Goal: Information Seeking & Learning: Understand process/instructions

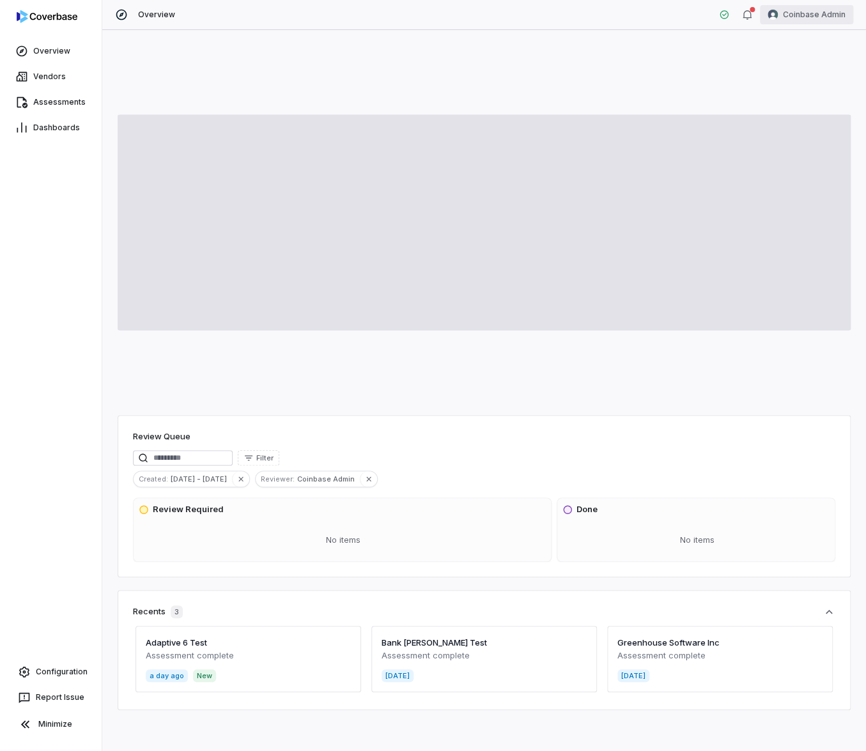
click at [825, 22] on html "Overview Vendors Assessments Dashboards Configuration Report Issue Minimize Ove…" at bounding box center [433, 375] width 866 height 751
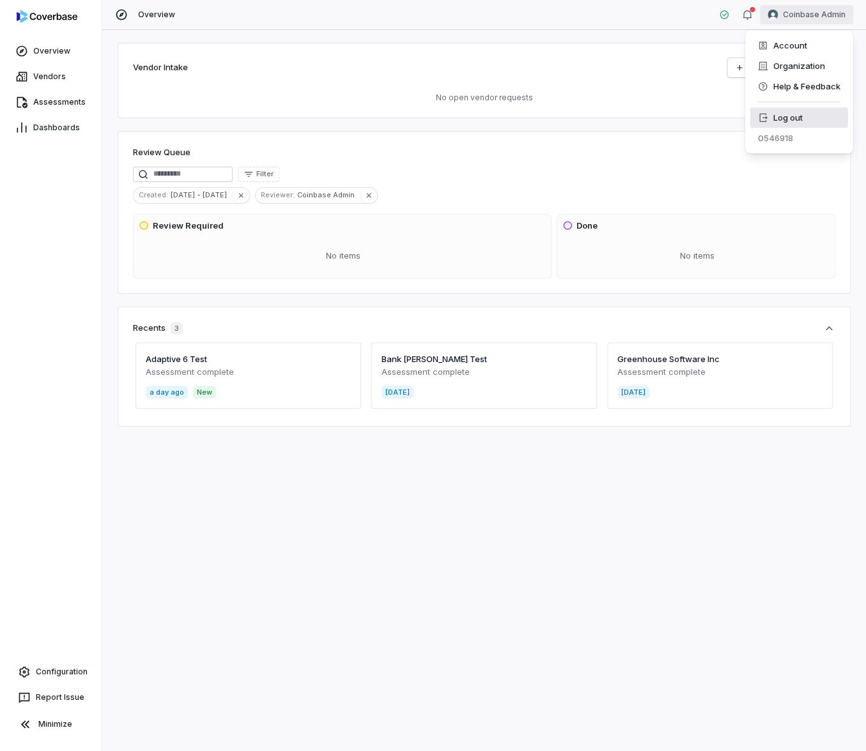
click at [806, 126] on div "Log out" at bounding box center [798, 117] width 98 height 20
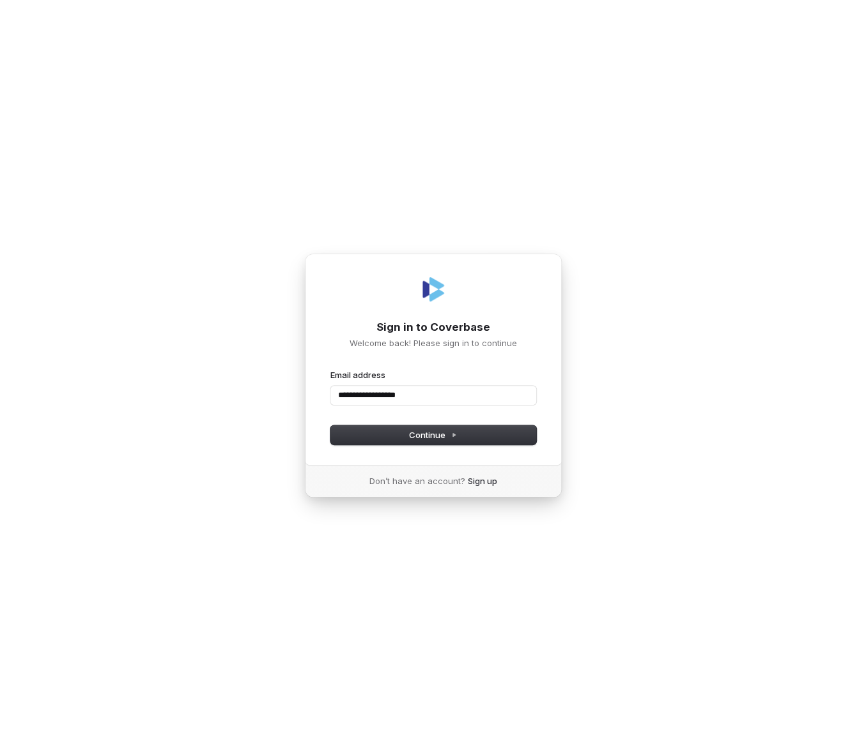
type input "**********"
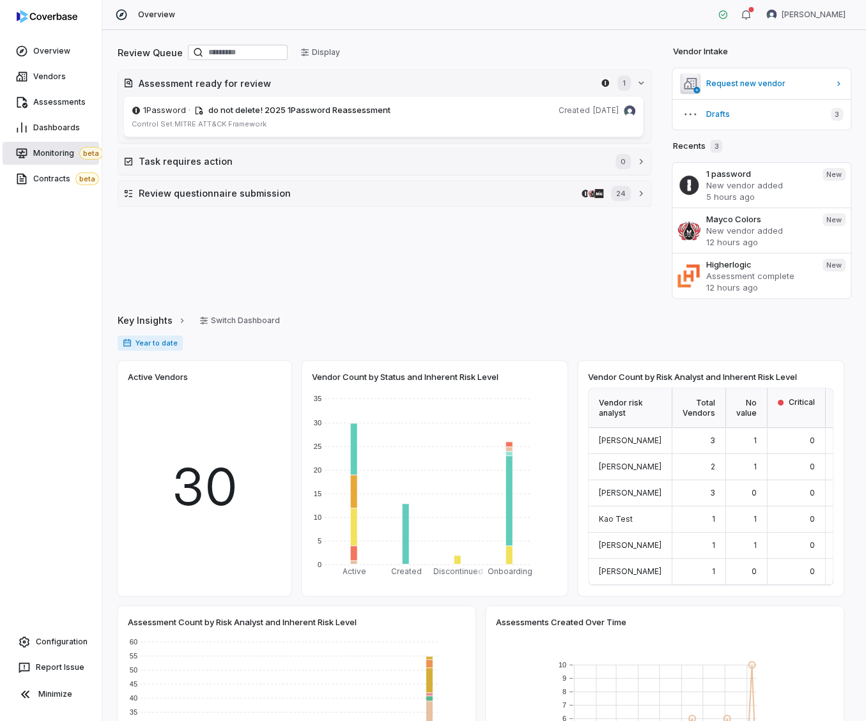
click at [57, 152] on span "Monitoring beta" at bounding box center [68, 153] width 70 height 13
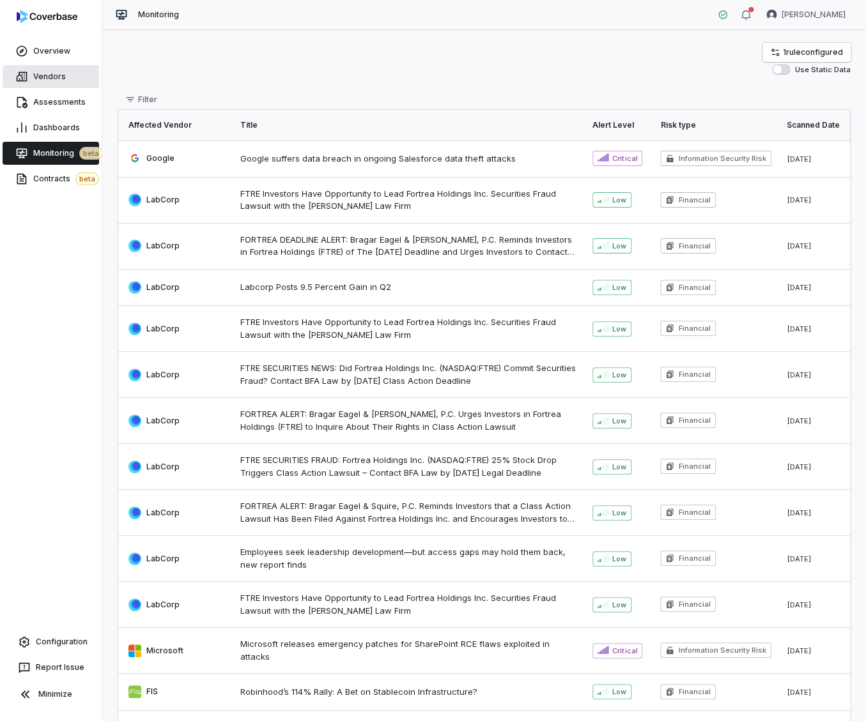
click at [56, 73] on span "Vendors" at bounding box center [49, 77] width 33 height 10
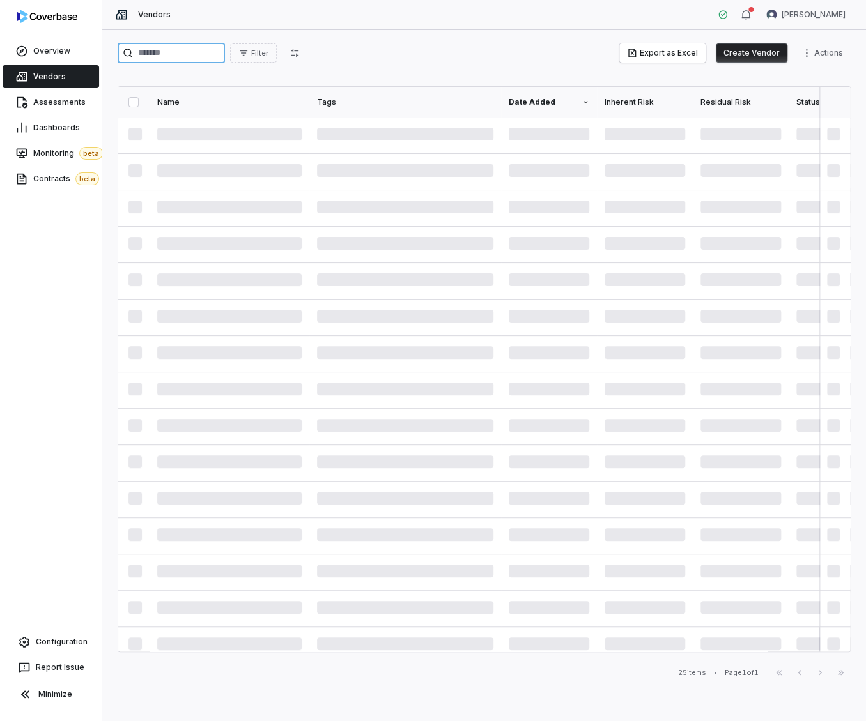
click at [185, 52] on input "search" at bounding box center [171, 53] width 107 height 20
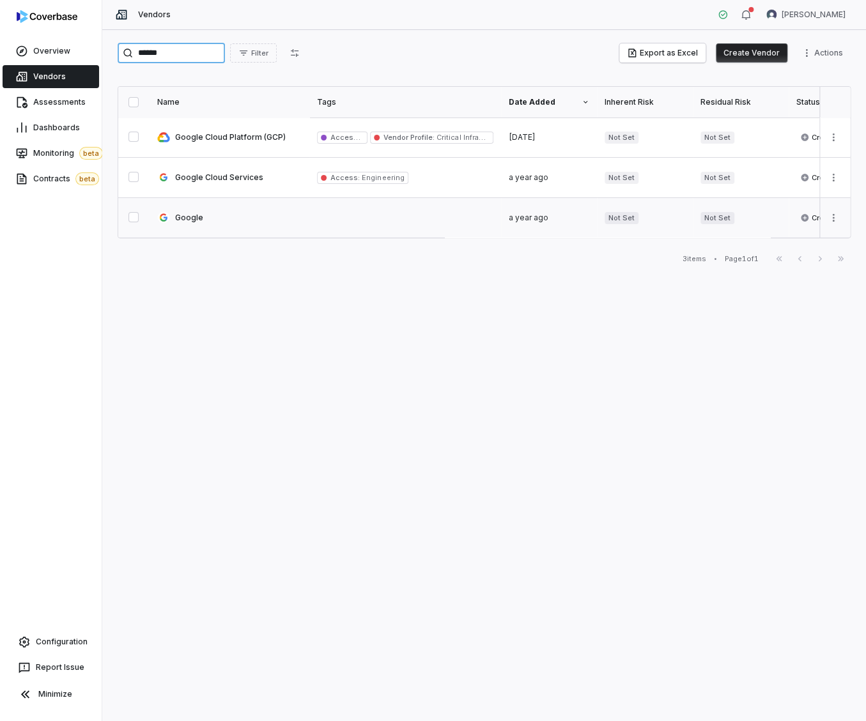
type input "******"
click at [209, 217] on link at bounding box center [229, 218] width 160 height 40
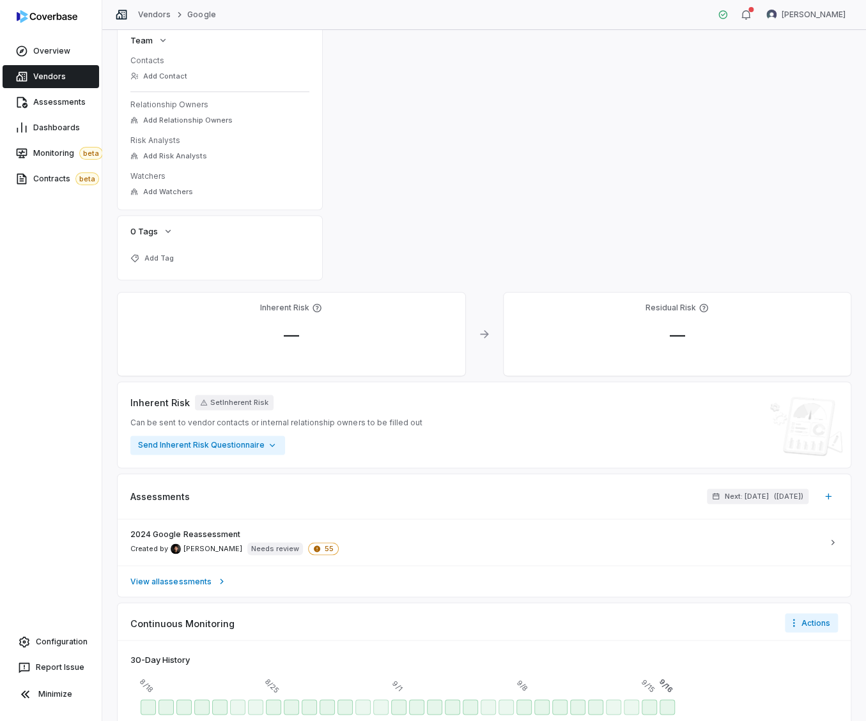
scroll to position [568, 0]
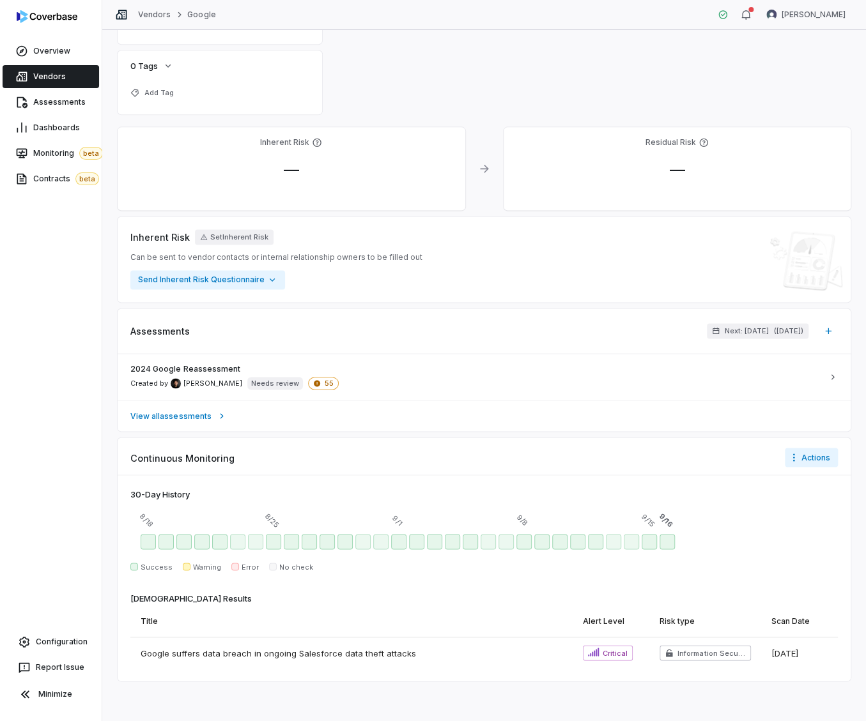
click at [347, 473] on div "Continuous Monitoring Actions 30 -Day History 8/18 8/25 9/1 9/8 9/15 9/16 Succe…" at bounding box center [484, 559] width 733 height 243
click at [220, 484] on div "30 -Day History 8/18 8/25 9/1 9/8 9/15 9/16 Success Warning Error No check Scan…" at bounding box center [484, 578] width 733 height 206
click at [416, 615] on div "Title" at bounding box center [352, 620] width 422 height 33
click at [421, 611] on div "Title" at bounding box center [352, 620] width 422 height 33
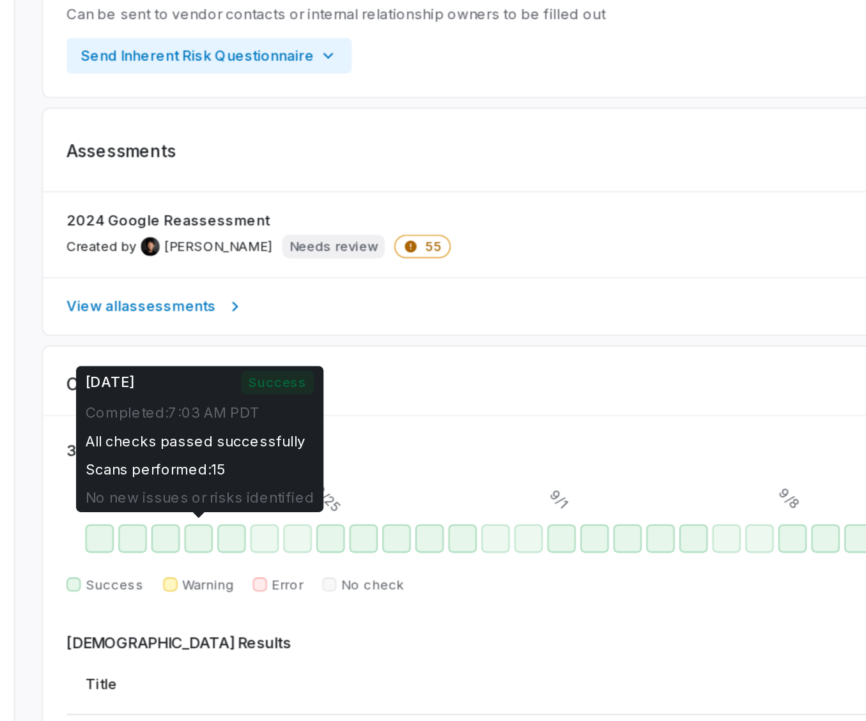
click at [171, 506] on div "Scans performed: 15" at bounding box center [203, 505] width 124 height 10
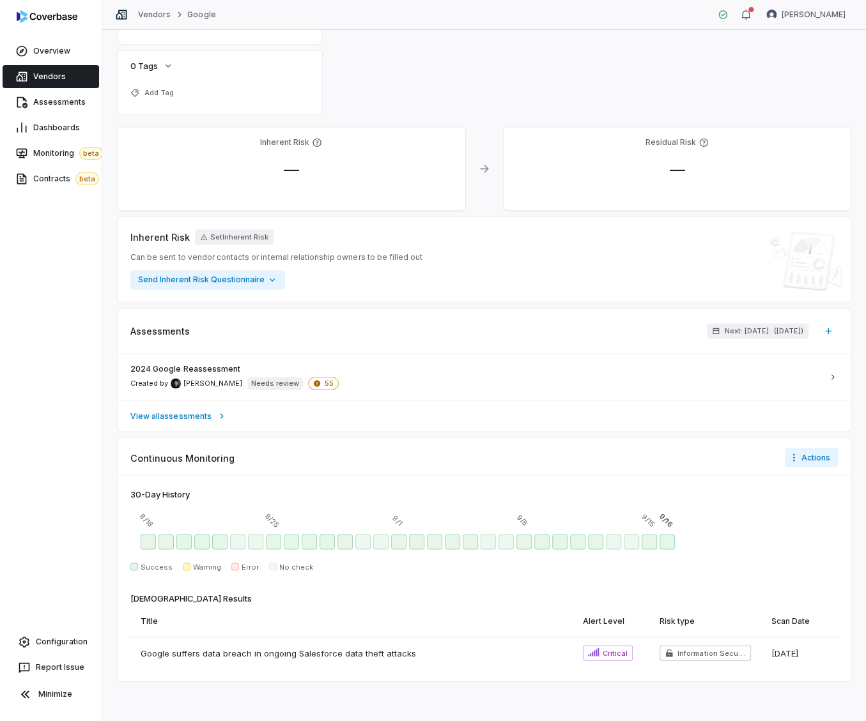
click at [292, 527] on div "8/18 8/25 9/1 9/8 9/15 9/16" at bounding box center [483, 518] width 707 height 20
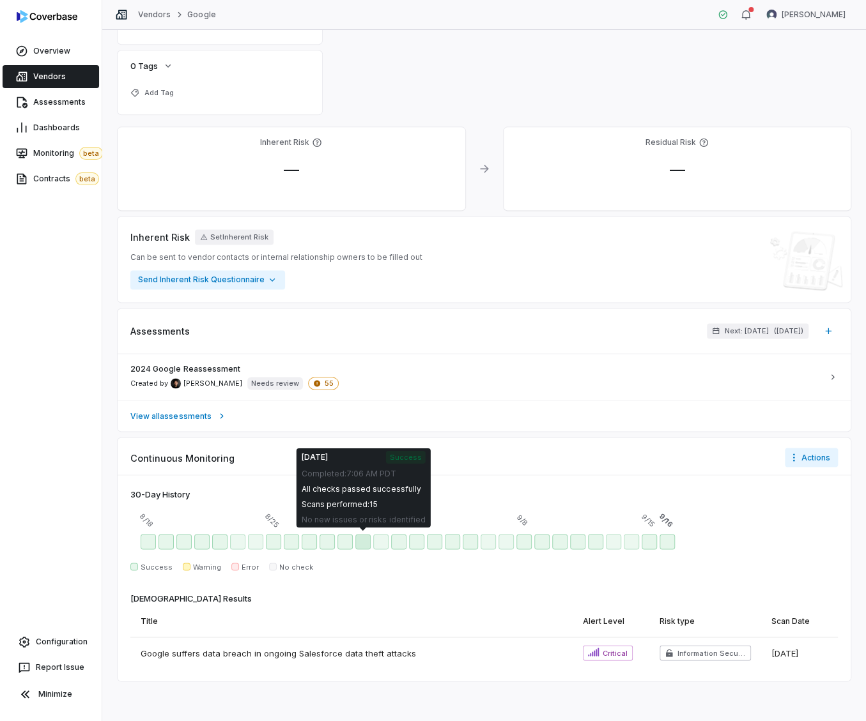
click at [356, 541] on div "Aug 30 - Success" at bounding box center [362, 541] width 15 height 15
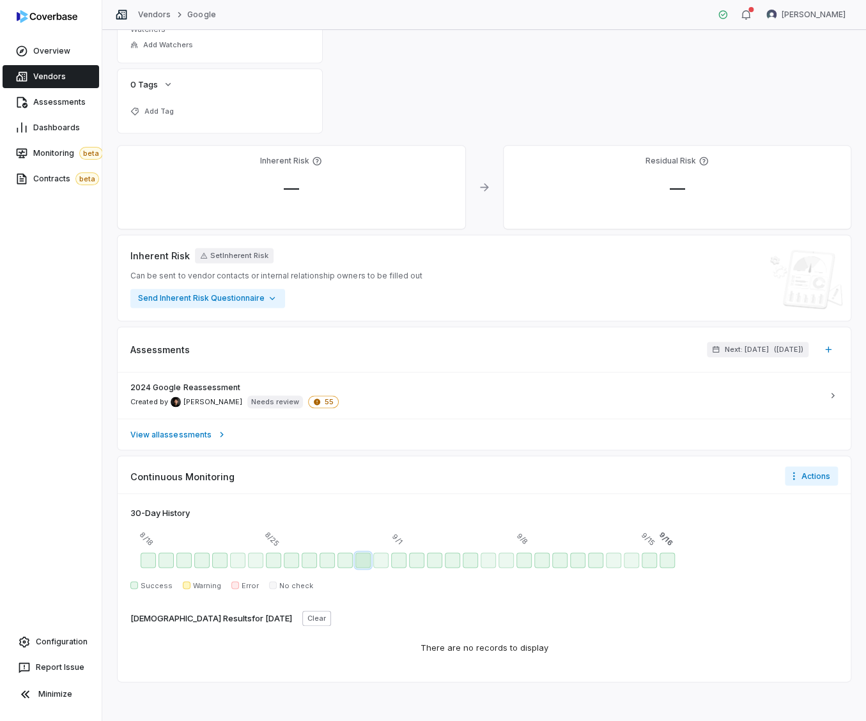
click at [360, 555] on div "Aug 30 - Success" at bounding box center [362, 560] width 15 height 15
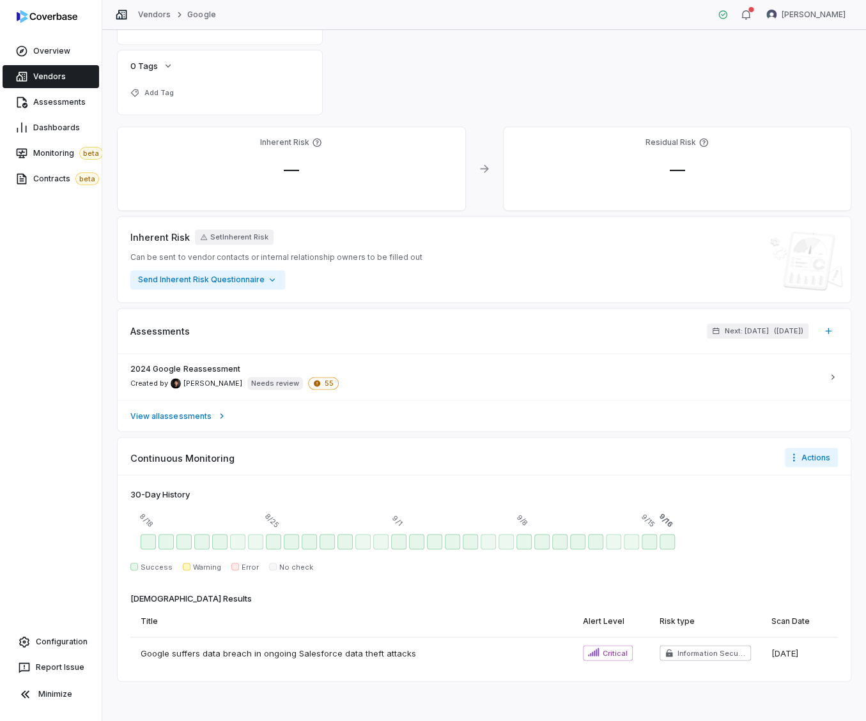
click at [452, 531] on div at bounding box center [483, 542] width 707 height 26
click at [454, 538] on div "Sep 4 - Success" at bounding box center [452, 541] width 15 height 15
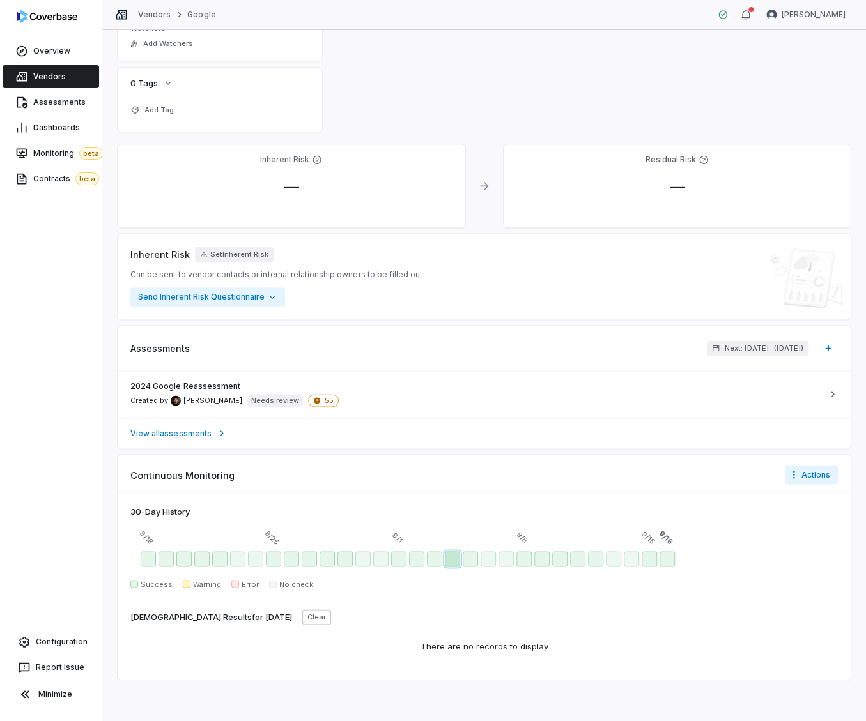
scroll to position [549, 0]
click at [484, 652] on div "There are no records to display" at bounding box center [484, 647] width 158 height 43
click at [471, 648] on div "There are no records to display" at bounding box center [484, 647] width 158 height 43
click at [455, 556] on div "Sep 4 - Success" at bounding box center [452, 560] width 15 height 15
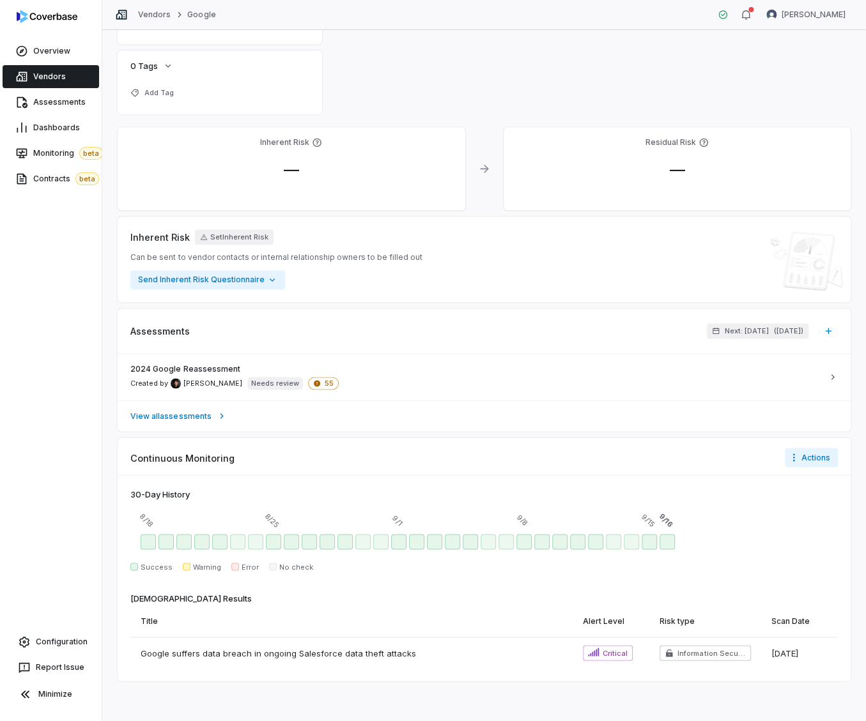
click at [452, 542] on div "Sep 4 - Success" at bounding box center [452, 541] width 15 height 15
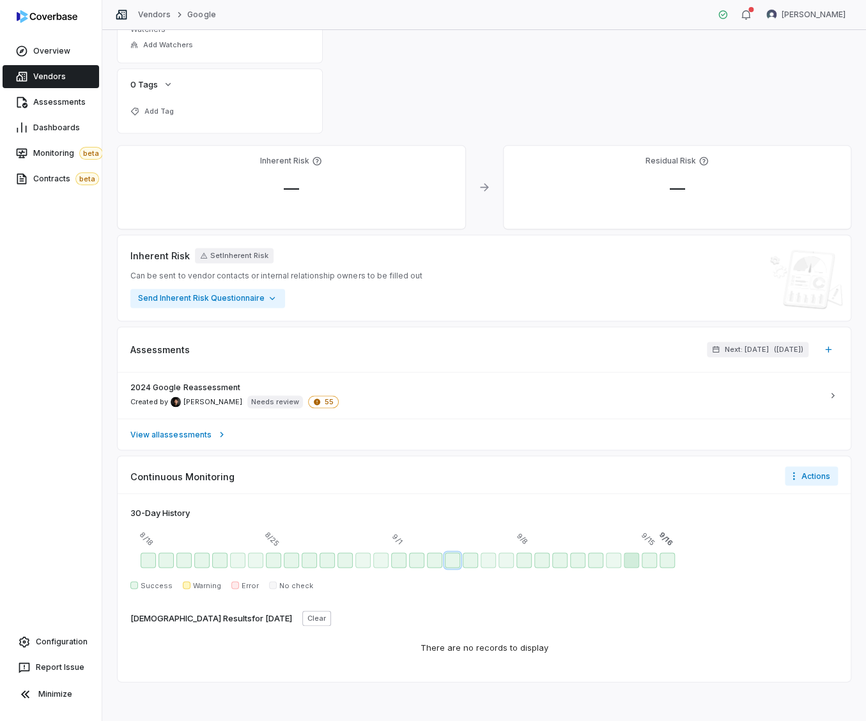
click at [634, 561] on div "Sep 14 - Success" at bounding box center [630, 560] width 15 height 15
click at [746, 552] on div at bounding box center [483, 560] width 707 height 26
click at [183, 528] on div "8/18 8/25 9/1 9/8 9/15 9/16" at bounding box center [483, 537] width 707 height 20
click at [255, 607] on div "30 -Day History 8/18 8/25 9/1 9/8 9/15 9/16 Success Warning Error No check Scan…" at bounding box center [484, 587] width 733 height 188
click at [58, 156] on span "Monitoring beta" at bounding box center [68, 153] width 70 height 13
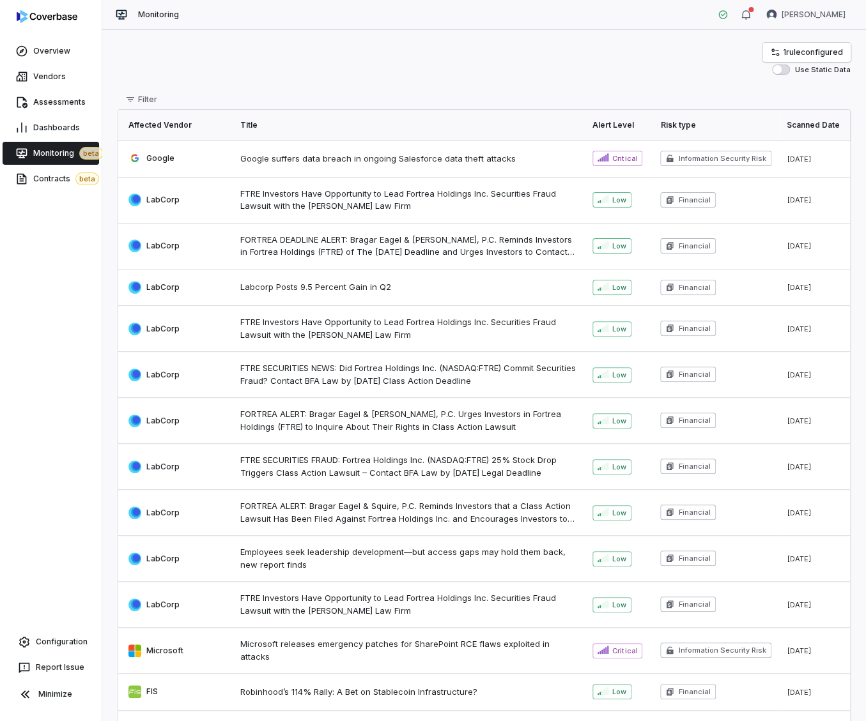
click at [805, 161] on span "Aug 6, 2025" at bounding box center [798, 159] width 25 height 9
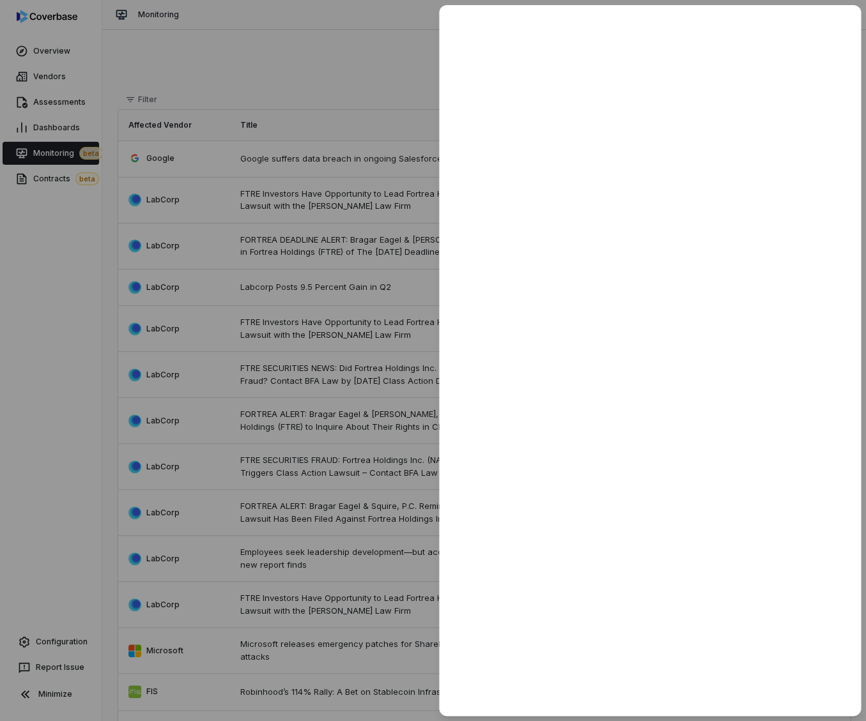
click at [355, 95] on div at bounding box center [433, 360] width 866 height 721
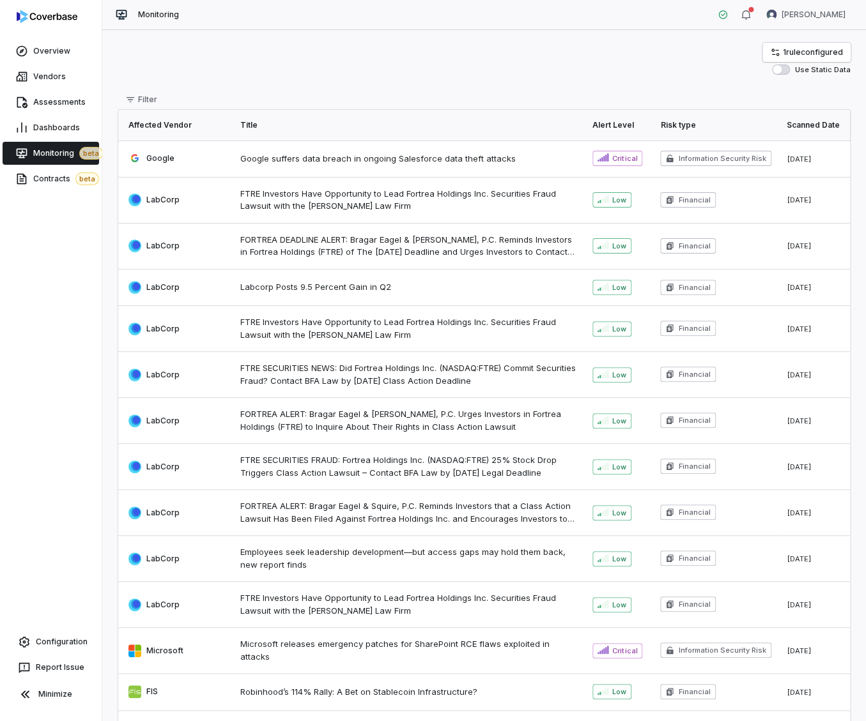
drag, startPoint x: 784, startPoint y: 120, endPoint x: 802, endPoint y: 125, distance: 18.6
click at [786, 121] on th "Scanned Date" at bounding box center [814, 125] width 71 height 31
click at [802, 126] on th "Scanned Date" at bounding box center [814, 125] width 71 height 31
click at [802, 125] on th "Scanned Date" at bounding box center [814, 125] width 71 height 31
click at [785, 125] on th "Scanned Date" at bounding box center [814, 125] width 71 height 31
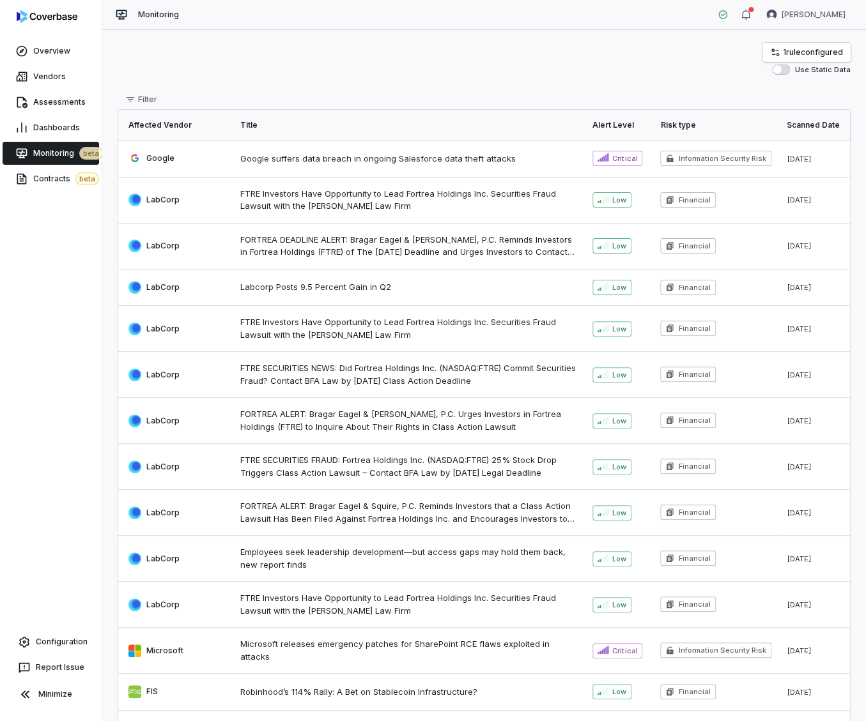
click at [786, 125] on th "Scanned Date" at bounding box center [814, 125] width 71 height 31
click at [793, 50] on span "1 rule configured" at bounding box center [813, 52] width 60 height 10
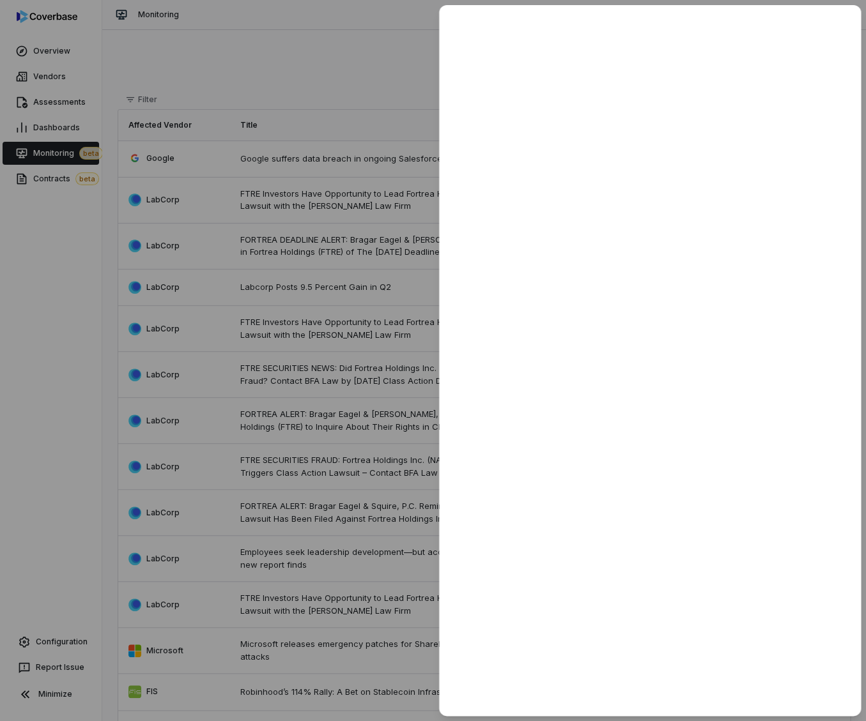
click at [331, 86] on div at bounding box center [433, 360] width 866 height 721
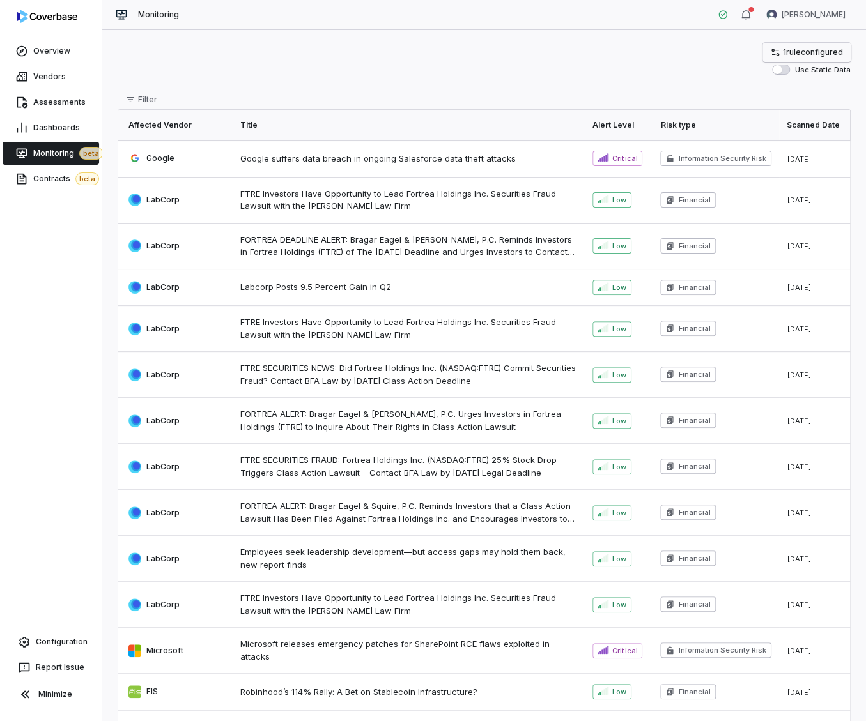
click at [793, 43] on link "1 rule configured" at bounding box center [806, 52] width 88 height 19
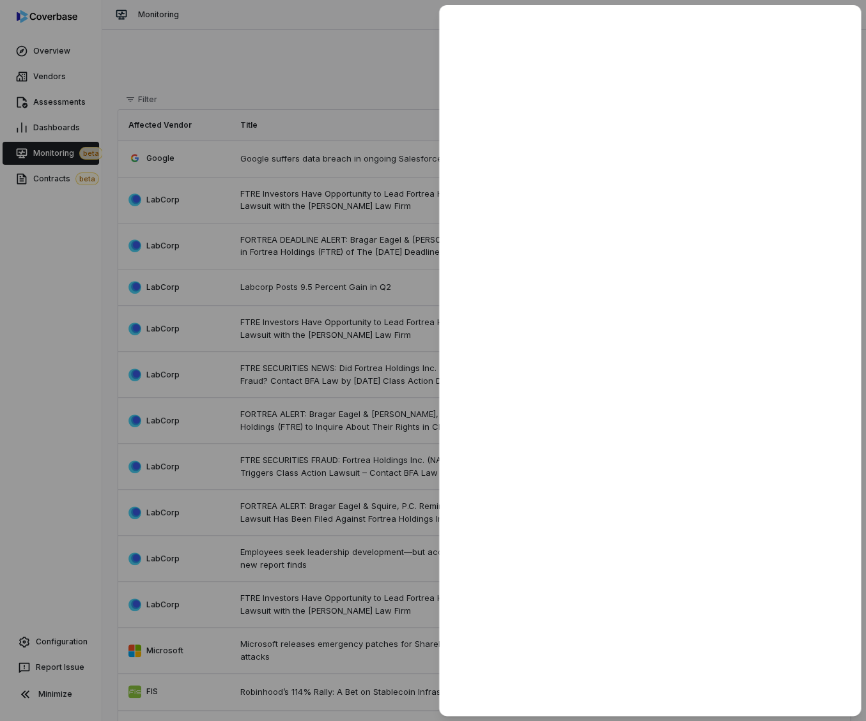
click at [348, 91] on div at bounding box center [433, 360] width 866 height 721
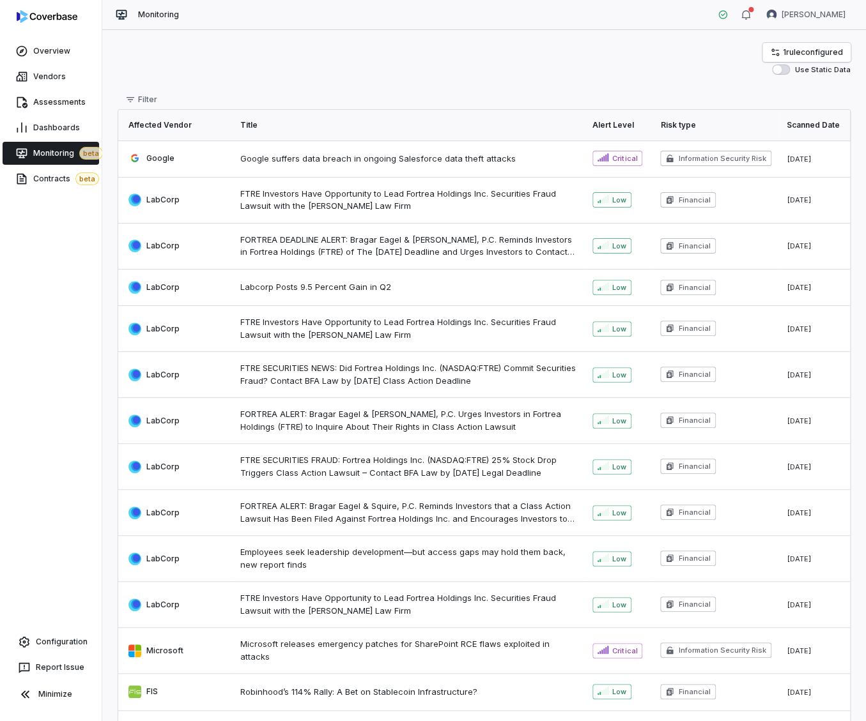
click at [816, 125] on th "Scanned Date" at bounding box center [814, 125] width 71 height 31
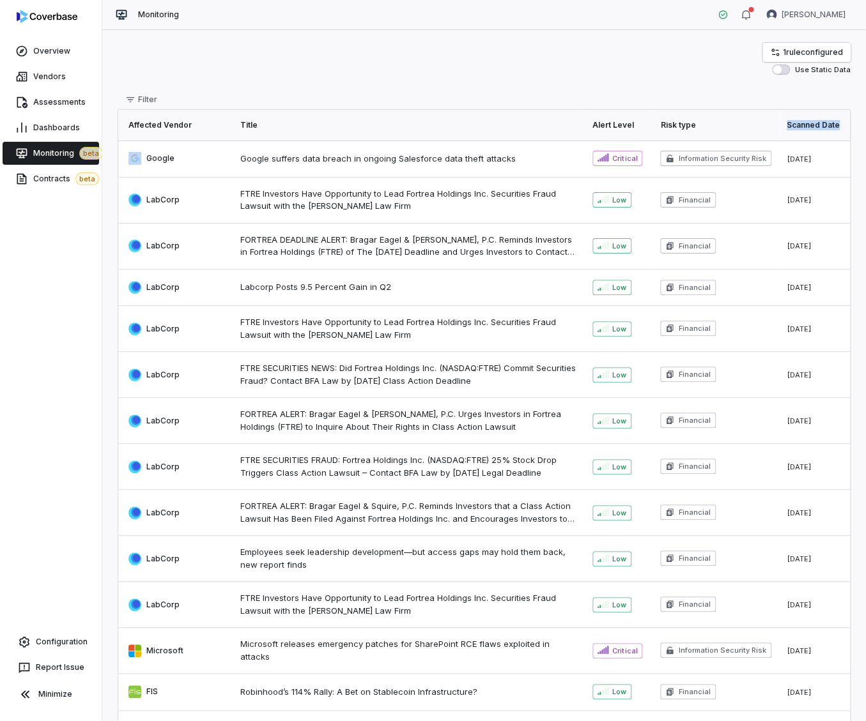
click at [816, 125] on th "Scanned Date" at bounding box center [814, 125] width 71 height 31
click at [817, 125] on th "Scanned Date" at bounding box center [814, 125] width 71 height 31
click at [135, 95] on icon "button" at bounding box center [130, 100] width 10 height 10
click at [335, 46] on div "1 rule configured Use Static Data" at bounding box center [484, 59] width 733 height 32
click at [310, 61] on div "1 rule configured Use Static Data" at bounding box center [484, 59] width 733 height 32
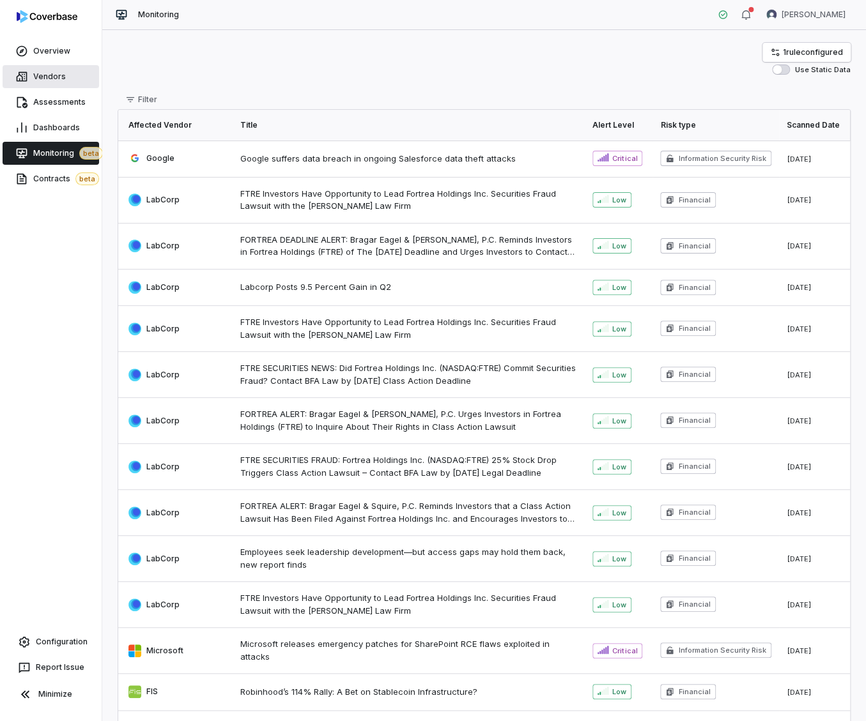
click at [35, 80] on span "Vendors" at bounding box center [49, 77] width 33 height 10
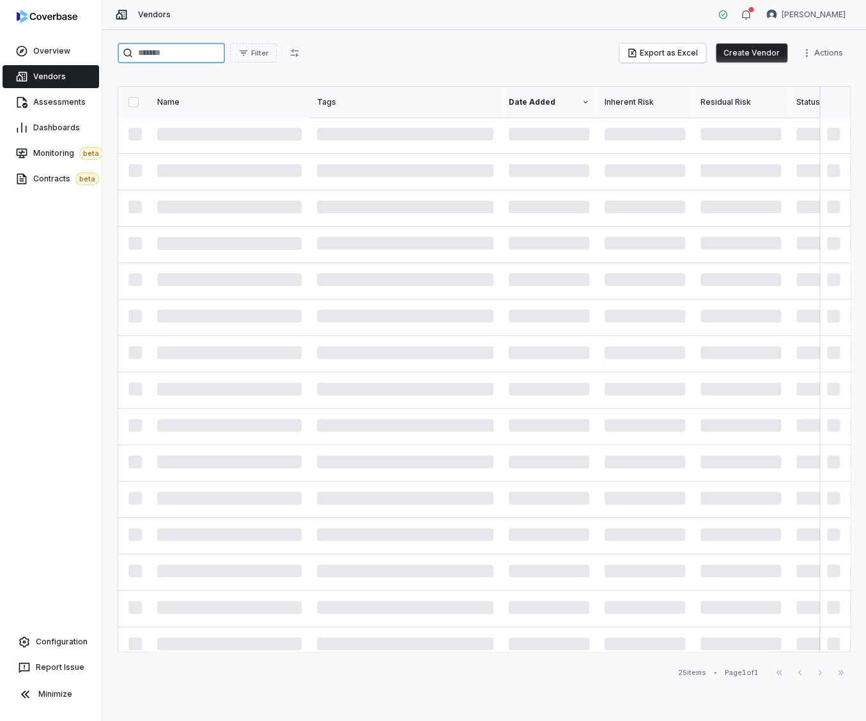
drag, startPoint x: 165, startPoint y: 58, endPoint x: 180, endPoint y: 66, distance: 17.1
click at [165, 59] on input "search" at bounding box center [171, 53] width 107 height 20
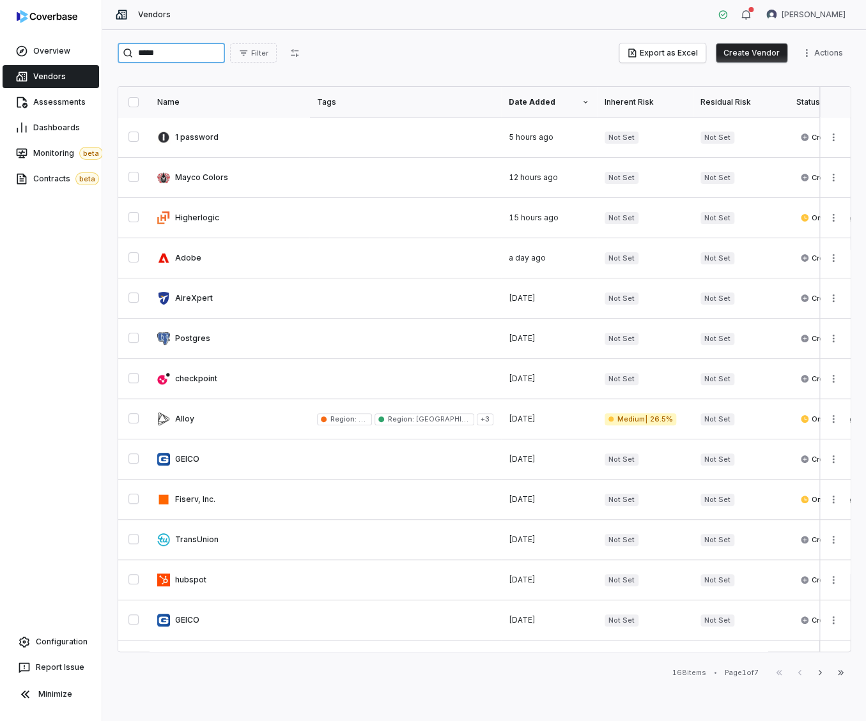
type input "******"
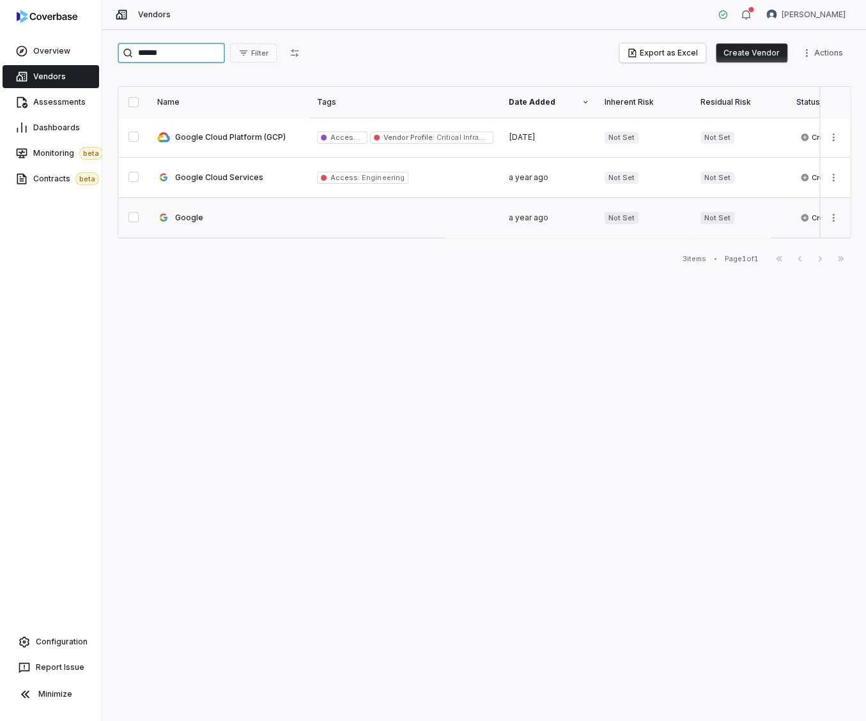
type input "******"
click at [206, 217] on link at bounding box center [229, 218] width 160 height 40
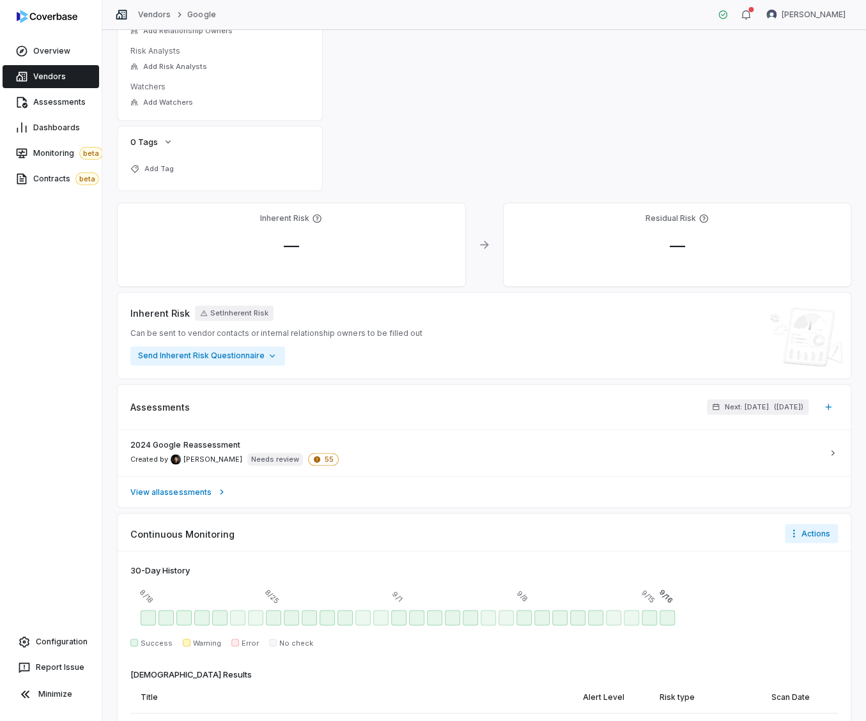
scroll to position [568, 0]
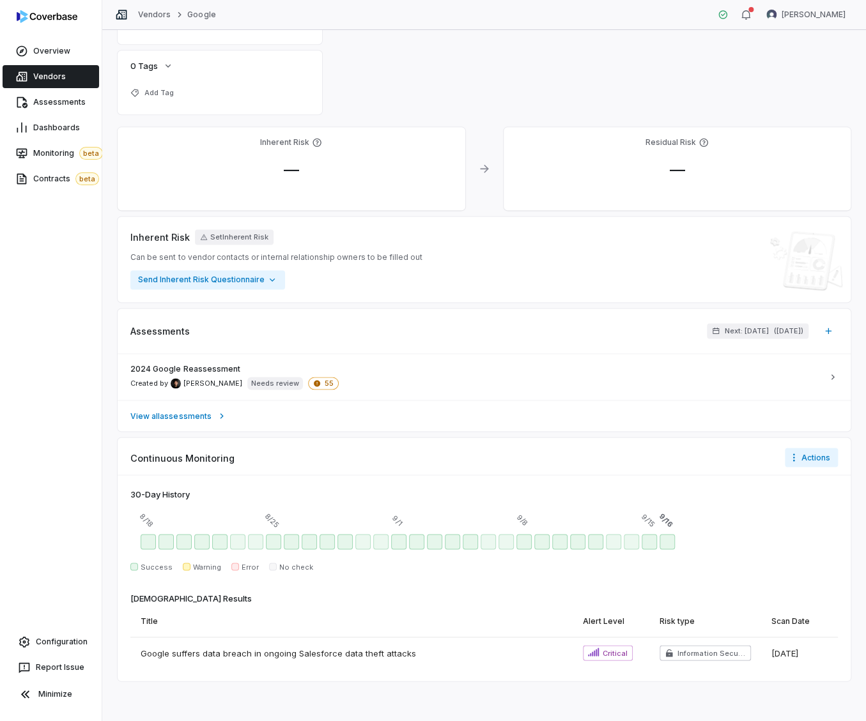
click at [401, 553] on div at bounding box center [483, 542] width 707 height 26
drag, startPoint x: 826, startPoint y: 534, endPoint x: 829, endPoint y: 524, distance: 10.5
click at [827, 531] on div at bounding box center [483, 542] width 707 height 26
drag, startPoint x: 827, startPoint y: 535, endPoint x: 827, endPoint y: 526, distance: 9.6
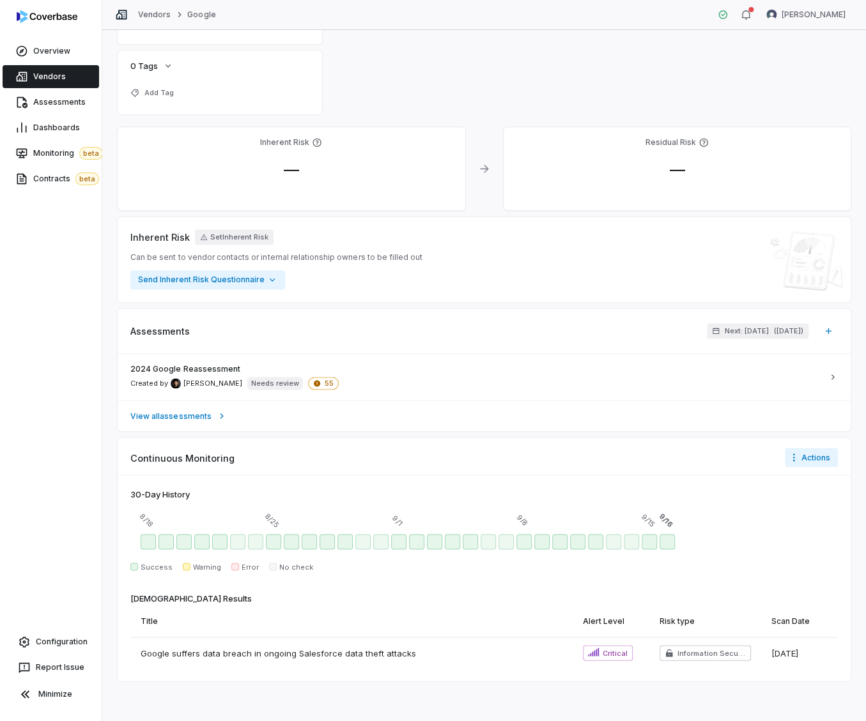
click at [827, 534] on div at bounding box center [483, 542] width 707 height 26
drag, startPoint x: 822, startPoint y: 511, endPoint x: 823, endPoint y: 519, distance: 8.4
click at [823, 517] on div "8/18 8/25 9/1 9/8 9/15 9/16" at bounding box center [483, 518] width 707 height 20
drag, startPoint x: 820, startPoint y: 520, endPoint x: 813, endPoint y: 519, distance: 6.4
click at [816, 521] on div "8/18 8/25 9/1 9/8 9/15 9/16" at bounding box center [483, 518] width 707 height 20
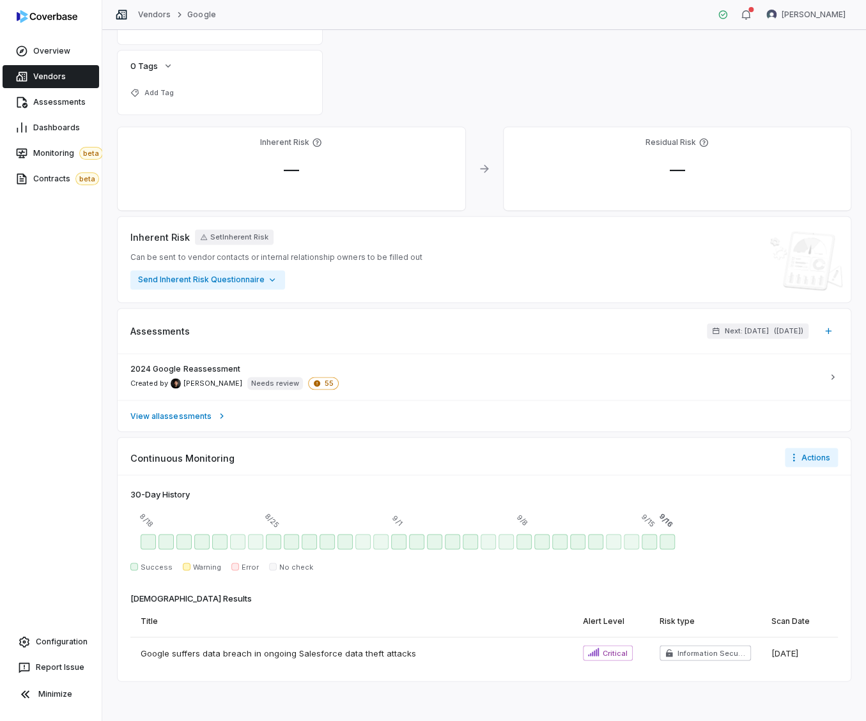
drag, startPoint x: 817, startPoint y: 516, endPoint x: 824, endPoint y: 512, distance: 8.0
click at [820, 514] on div "8/18 8/25 9/1 9/8 9/15 9/16" at bounding box center [483, 518] width 707 height 20
click at [825, 514] on div "8/18 8/25 9/1 9/8 9/15 9/16" at bounding box center [483, 518] width 707 height 20
drag, startPoint x: 824, startPoint y: 561, endPoint x: 834, endPoint y: 521, distance: 41.5
click at [825, 554] on div "30 -Day History 8/18 8/25 9/1 9/8 9/15 9/16 Success Warning Error No check" at bounding box center [483, 530] width 707 height 84
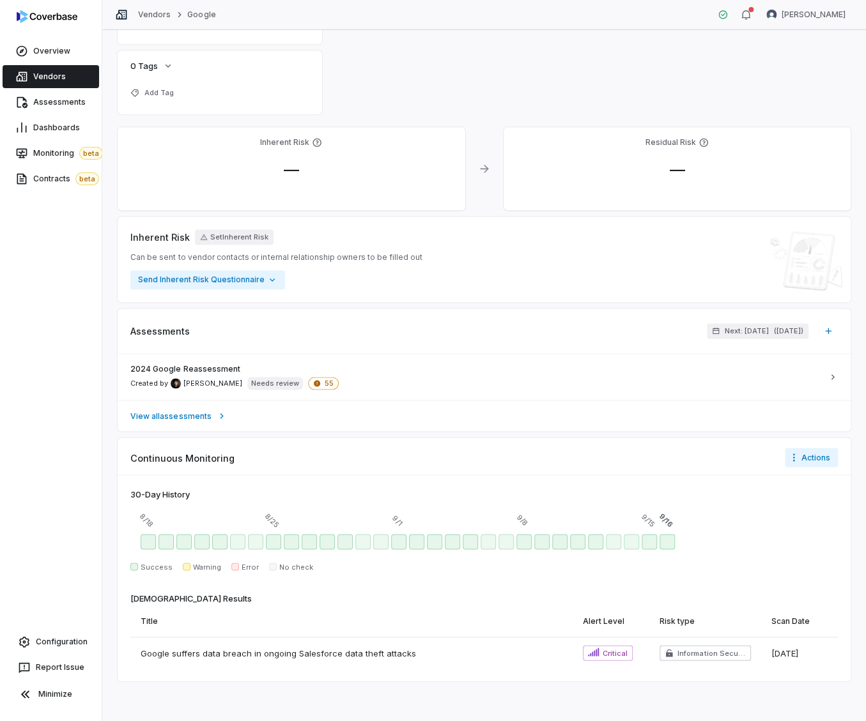
click at [834, 519] on div "30 -Day History 8/18 8/25 9/1 9/8 9/15 9/16 Success Warning Error No check Scan…" at bounding box center [484, 578] width 733 height 206
drag, startPoint x: 827, startPoint y: 555, endPoint x: 580, endPoint y: 526, distance: 248.9
click at [824, 555] on div "30 -Day History 8/18 8/25 9/1 9/8 9/15 9/16 Success Warning Error No check" at bounding box center [483, 530] width 707 height 84
click at [360, 468] on div "Continuous Monitoring Actions 30 -Day History 8/18 8/25 9/1 9/8 9/15 9/16 Succe…" at bounding box center [484, 559] width 733 height 243
click at [320, 574] on div "30 -Day History 8/18 8/25 9/1 9/8 9/15 9/16 Success Warning Error No check Scan…" at bounding box center [484, 578] width 733 height 206
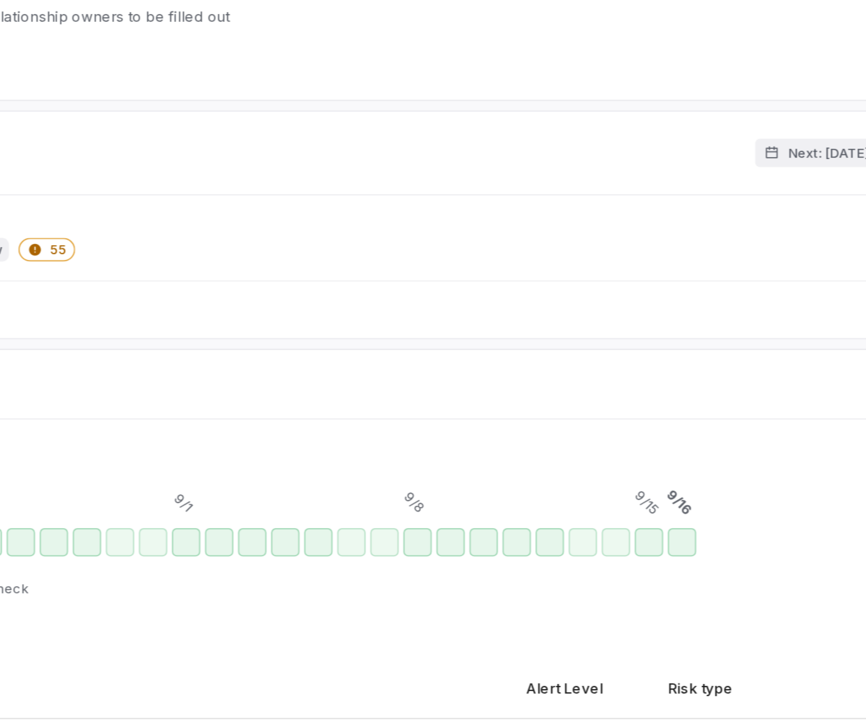
click at [491, 488] on div "30 -Day History" at bounding box center [483, 494] width 707 height 13
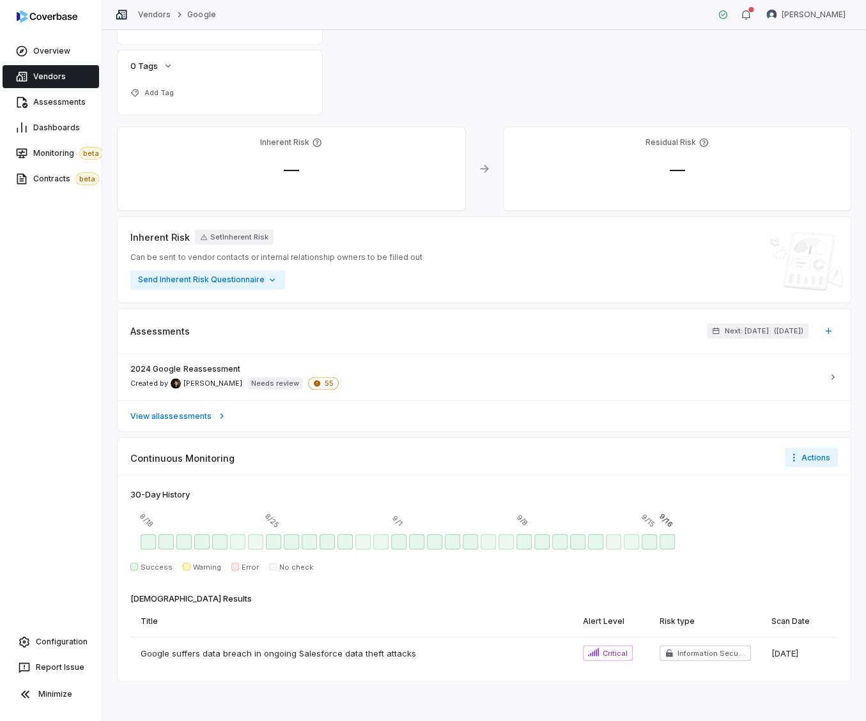
drag, startPoint x: 831, startPoint y: 519, endPoint x: 830, endPoint y: 542, distance: 22.4
click at [830, 542] on div "30 -Day History 8/18 8/25 9/1 9/8 9/15 9/16 Success Warning Error No check Scan…" at bounding box center [484, 578] width 733 height 206
click at [830, 542] on div at bounding box center [483, 542] width 707 height 26
drag, startPoint x: 826, startPoint y: 507, endPoint x: 828, endPoint y: 517, distance: 10.4
click at [826, 510] on div "8/18 8/25 9/1 9/8 9/15 9/16" at bounding box center [483, 518] width 707 height 20
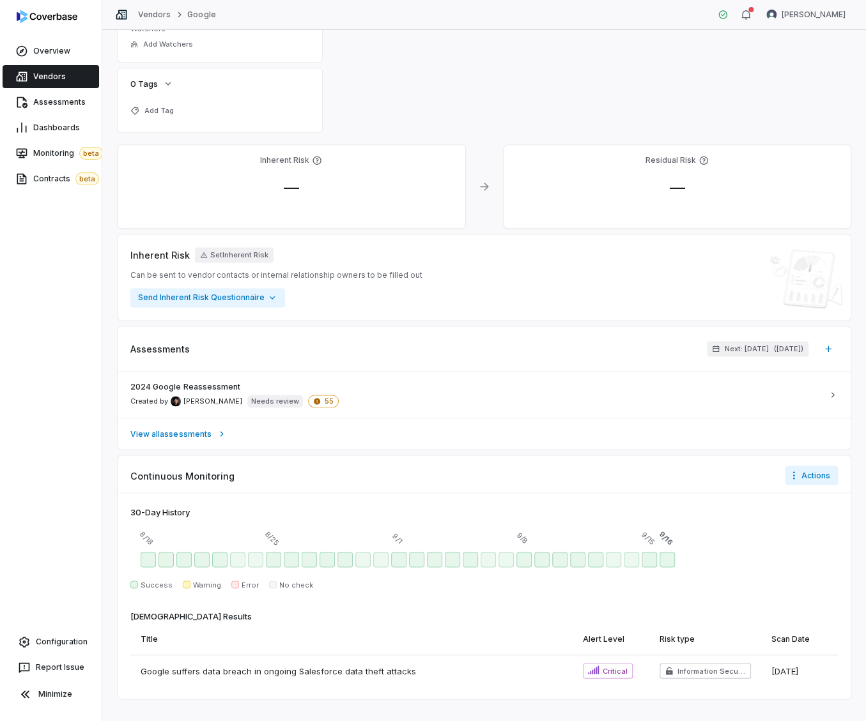
scroll to position [568, 0]
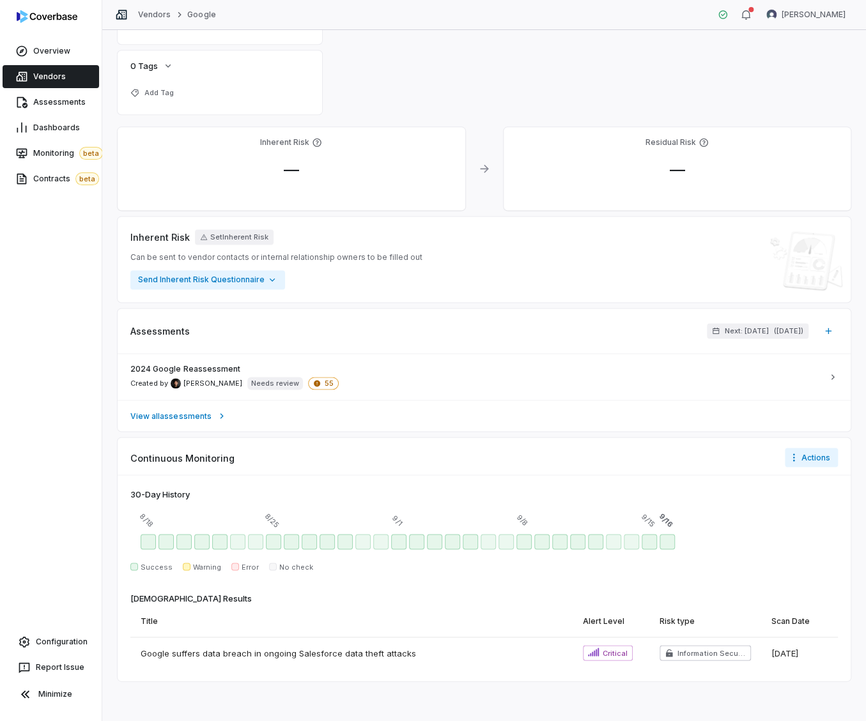
click at [831, 518] on div "30 -Day History 8/18 8/25 9/1 9/8 9/15 9/16 Success Warning Error No check Scan…" at bounding box center [484, 578] width 733 height 206
click at [824, 530] on div at bounding box center [483, 542] width 707 height 26
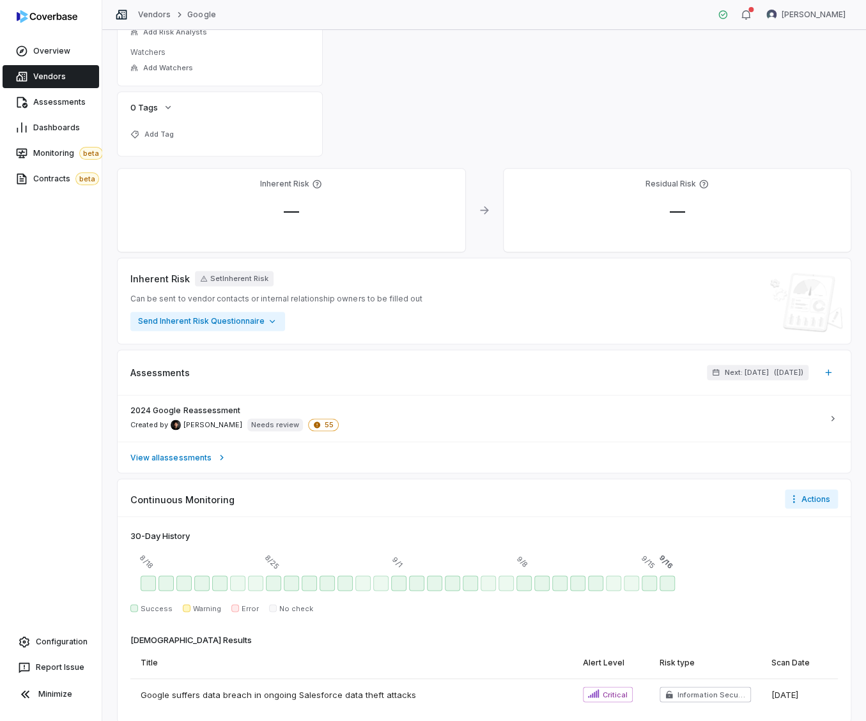
scroll to position [568, 0]
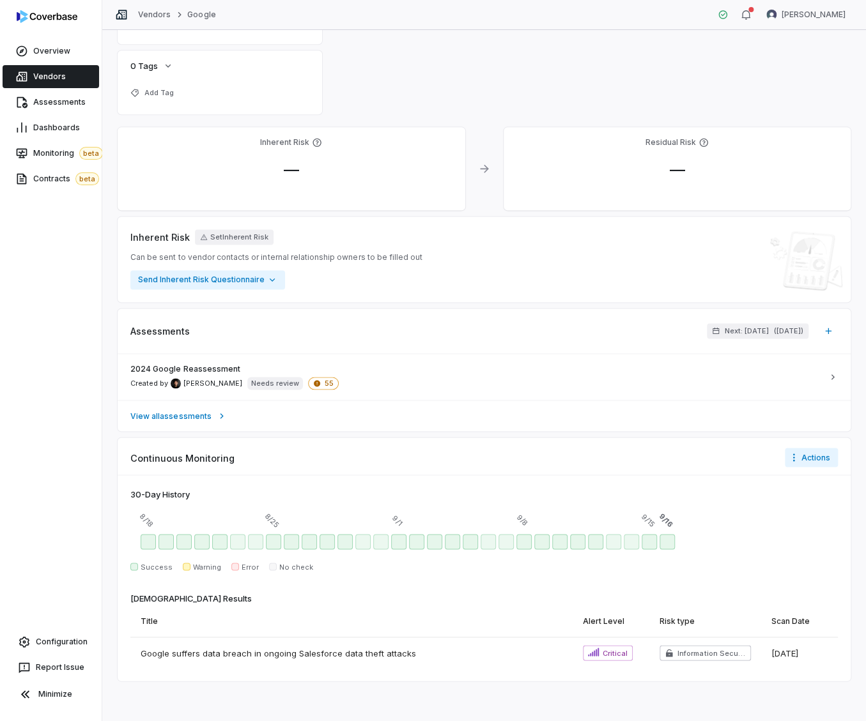
click at [514, 579] on div "30 -Day History 8/18 8/25 9/1 9/8 9/15 9/16 Success Warning Error No check Scan…" at bounding box center [484, 578] width 733 height 206
click at [436, 567] on div "Success Warning Error No check" at bounding box center [483, 567] width 707 height 10
click at [427, 544] on div "Sep 3 - Success" at bounding box center [434, 541] width 15 height 15
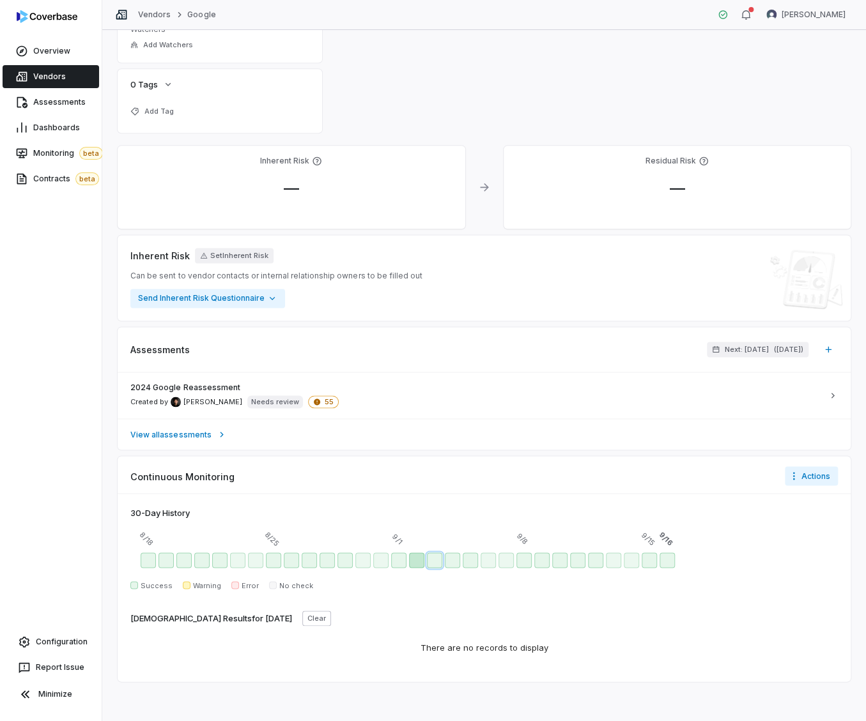
click at [416, 563] on div "Sep 2 - Success" at bounding box center [416, 560] width 15 height 15
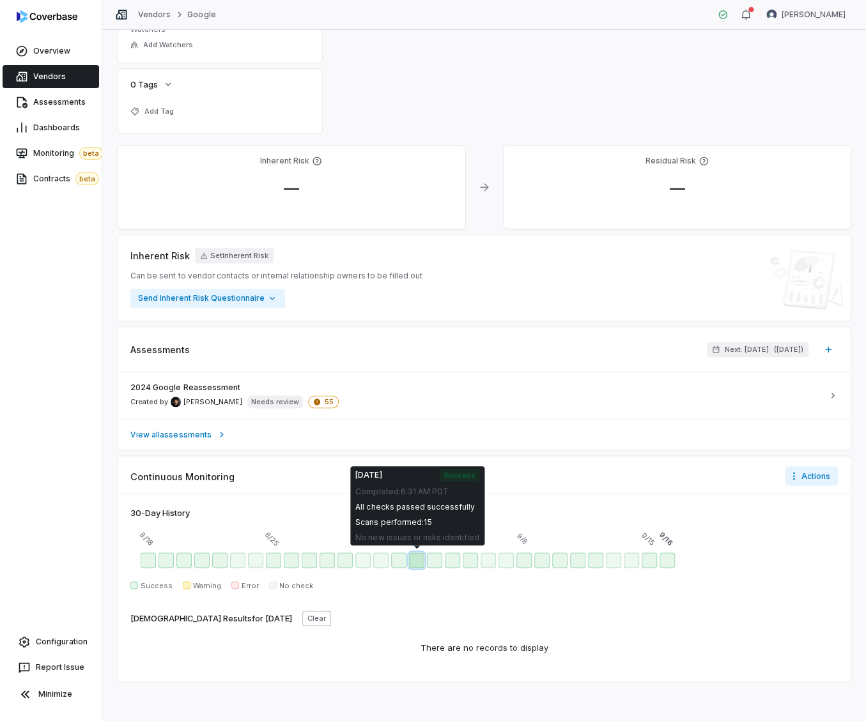
click at [415, 559] on div "Sep 2 - Success" at bounding box center [416, 560] width 15 height 15
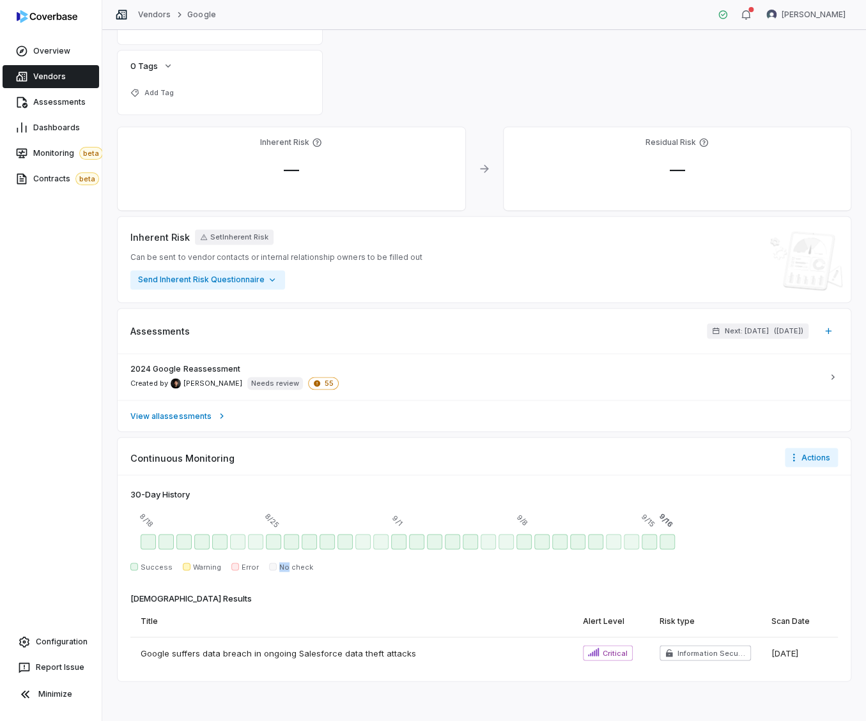
click at [415, 559] on div "30 -Day History 8/18 8/25 9/1 9/8 9/15 9/16 Success Warning Error No check" at bounding box center [483, 530] width 707 height 84
click at [415, 540] on div "Sep 2 - Success" at bounding box center [416, 541] width 15 height 15
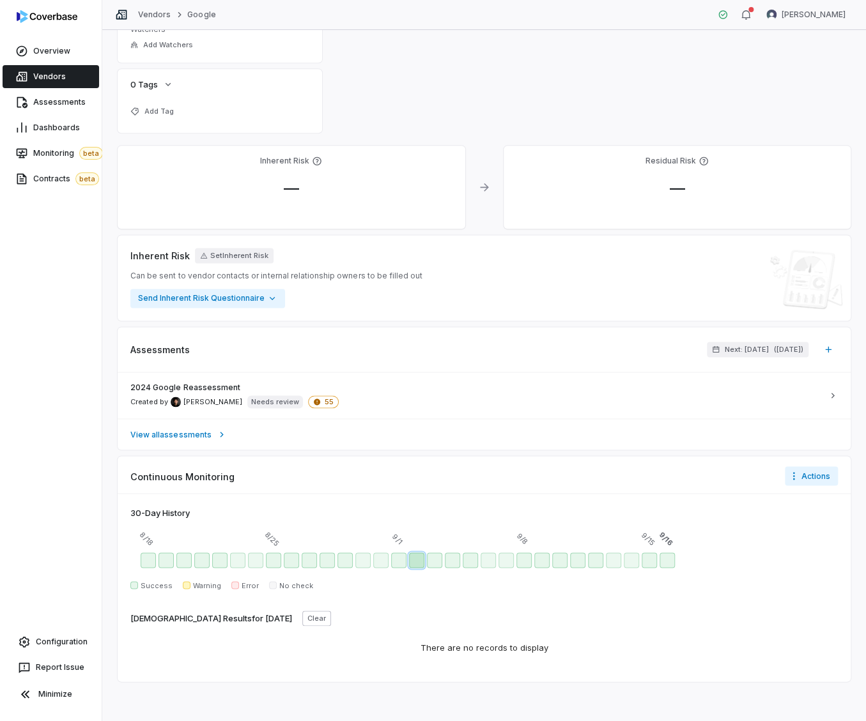
click at [415, 563] on div "Sep 2 - Success" at bounding box center [416, 560] width 15 height 15
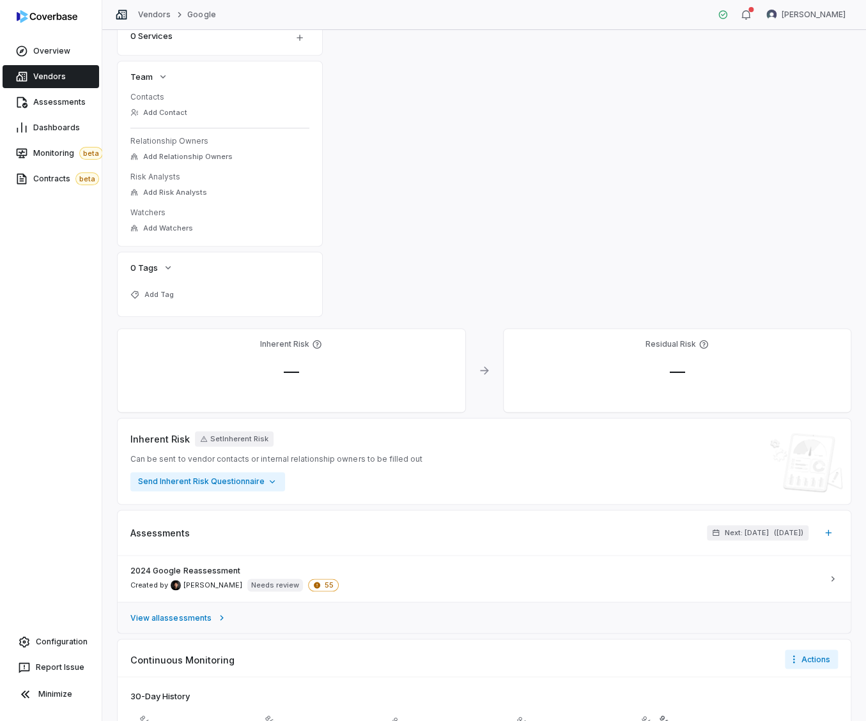
scroll to position [364, 0]
drag, startPoint x: 434, startPoint y: 190, endPoint x: 427, endPoint y: 185, distance: 8.3
click at [432, 188] on div "**********" at bounding box center [484, 317] width 733 height 1134
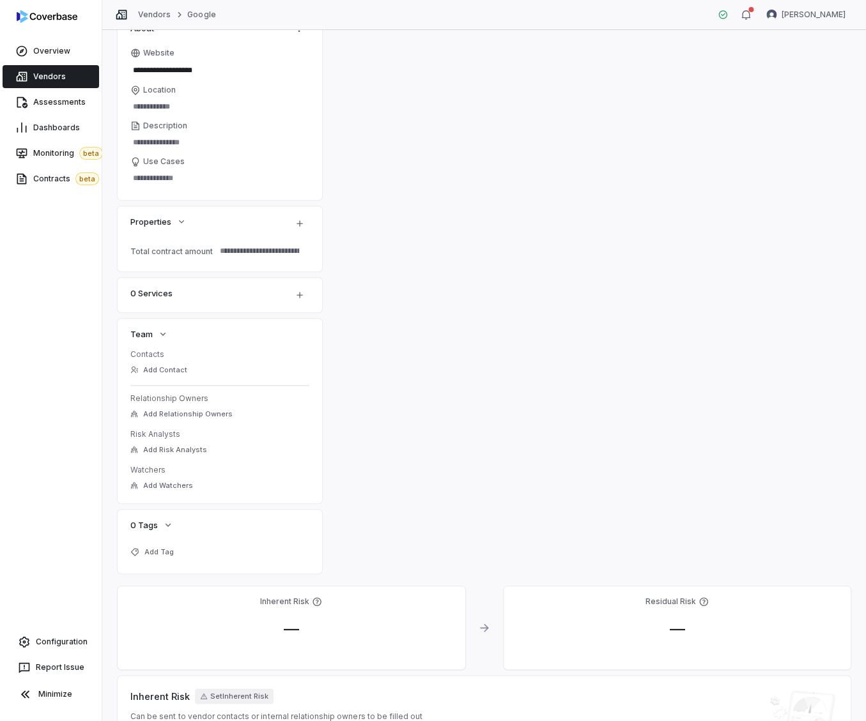
scroll to position [218, 0]
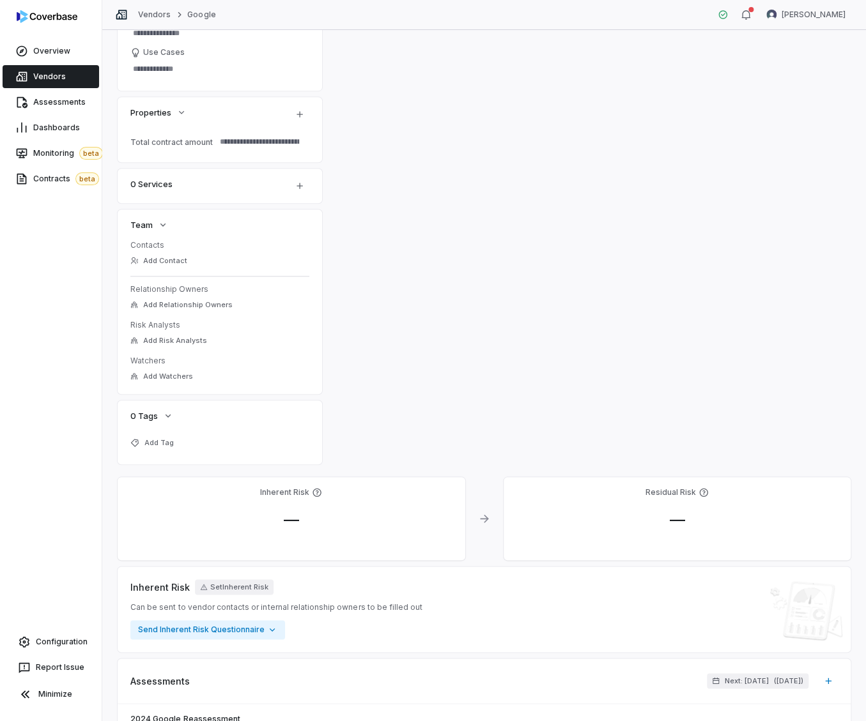
click at [383, 298] on div "**********" at bounding box center [484, 464] width 733 height 1134
click at [61, 166] on div "Contracts beta" at bounding box center [51, 179] width 102 height 26
click at [60, 156] on span "Monitoring beta" at bounding box center [68, 153] width 70 height 13
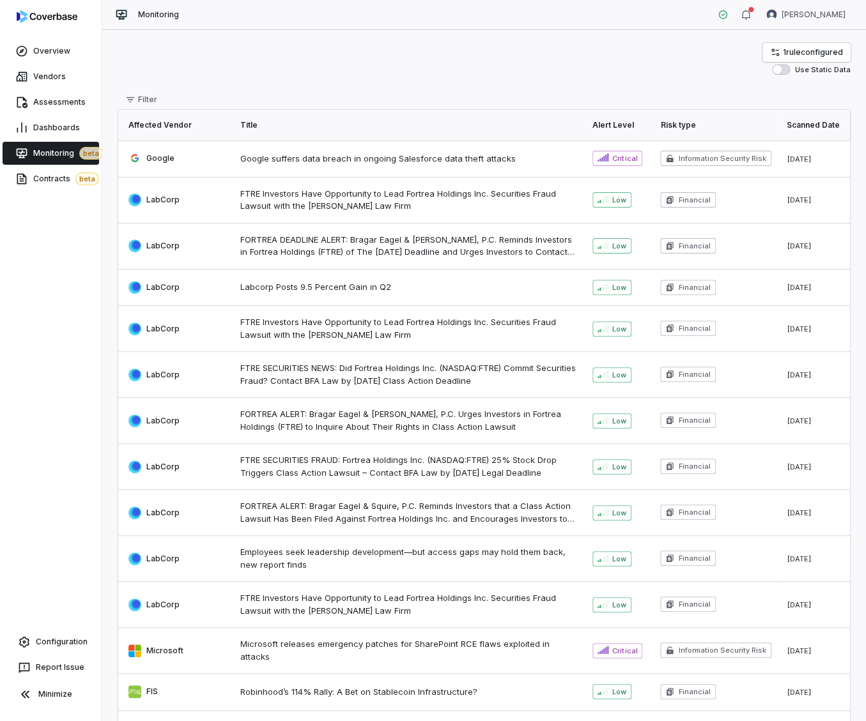
click at [456, 294] on td "Labcorp Posts 9.5 Percent Gain in Q2" at bounding box center [409, 287] width 352 height 37
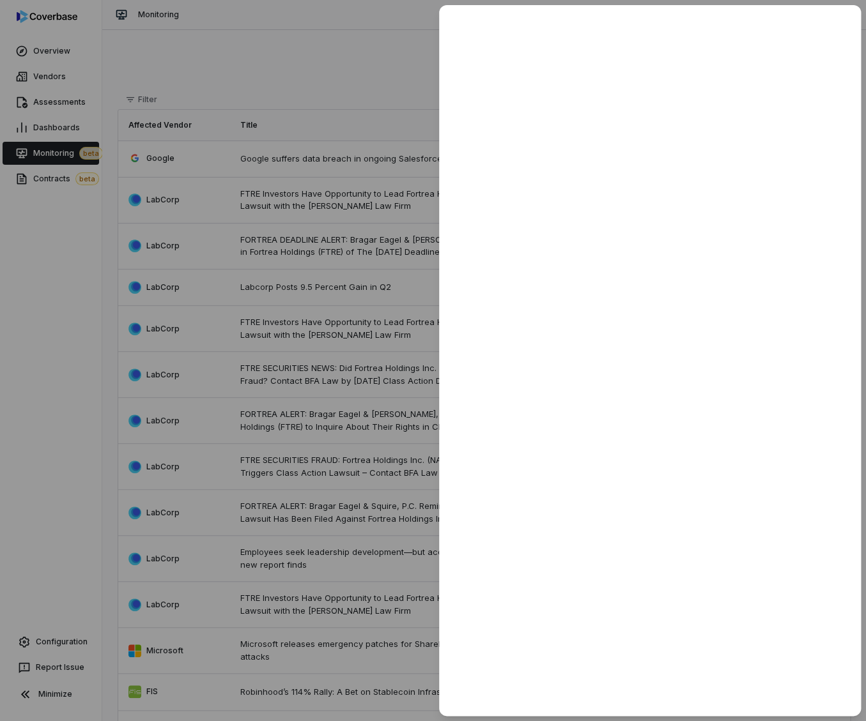
click at [307, 59] on div at bounding box center [433, 360] width 866 height 721
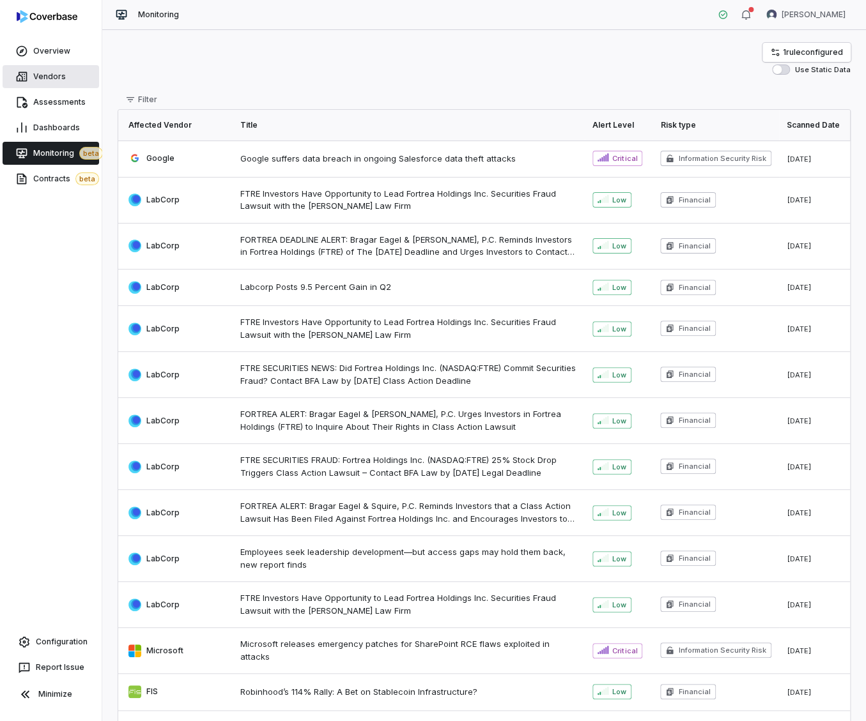
click at [46, 81] on span "Vendors" at bounding box center [49, 77] width 33 height 10
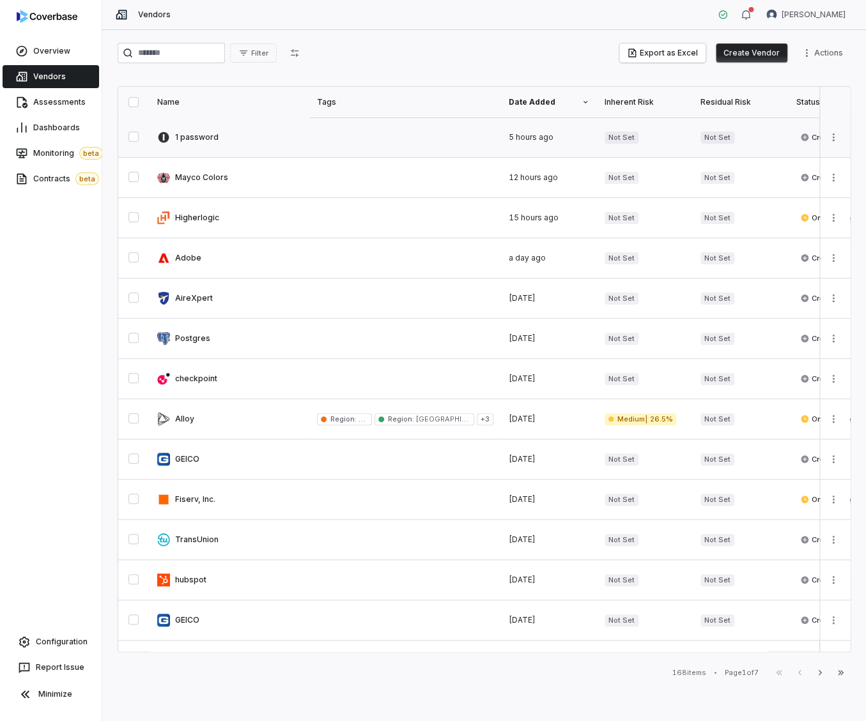
click at [201, 144] on link at bounding box center [229, 138] width 160 height 40
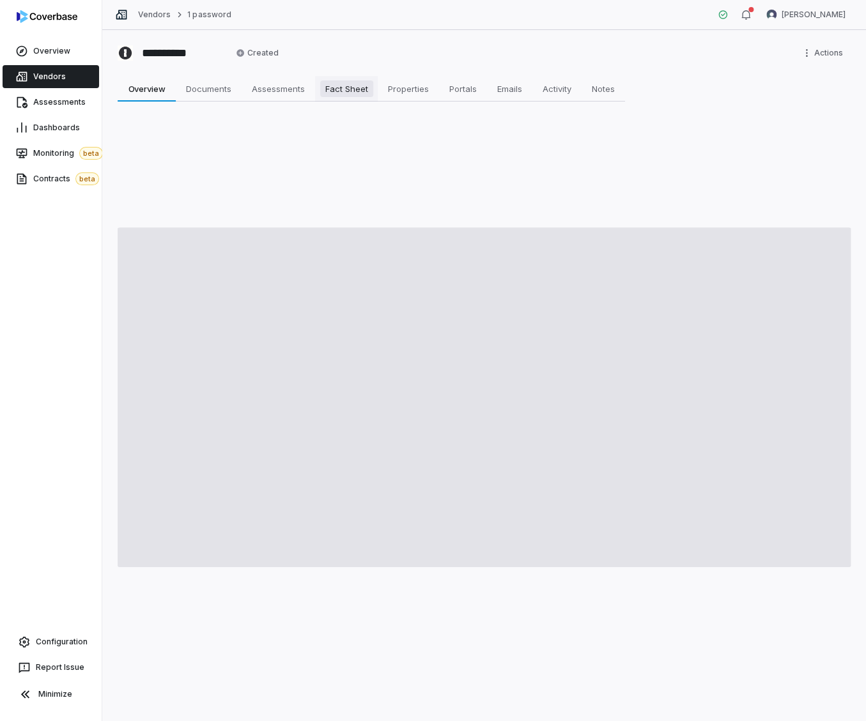
type textarea "*"
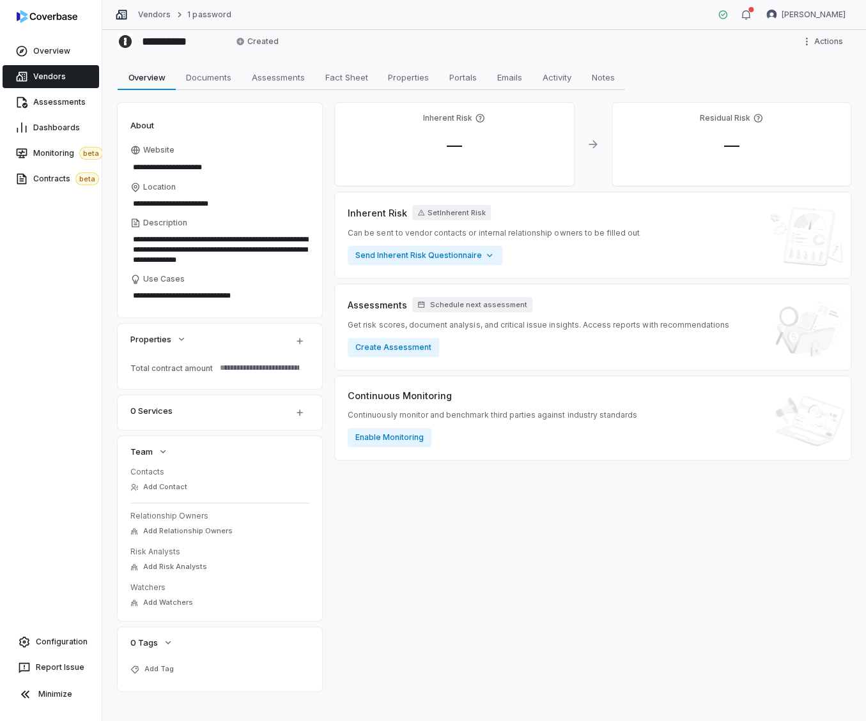
scroll to position [22, 0]
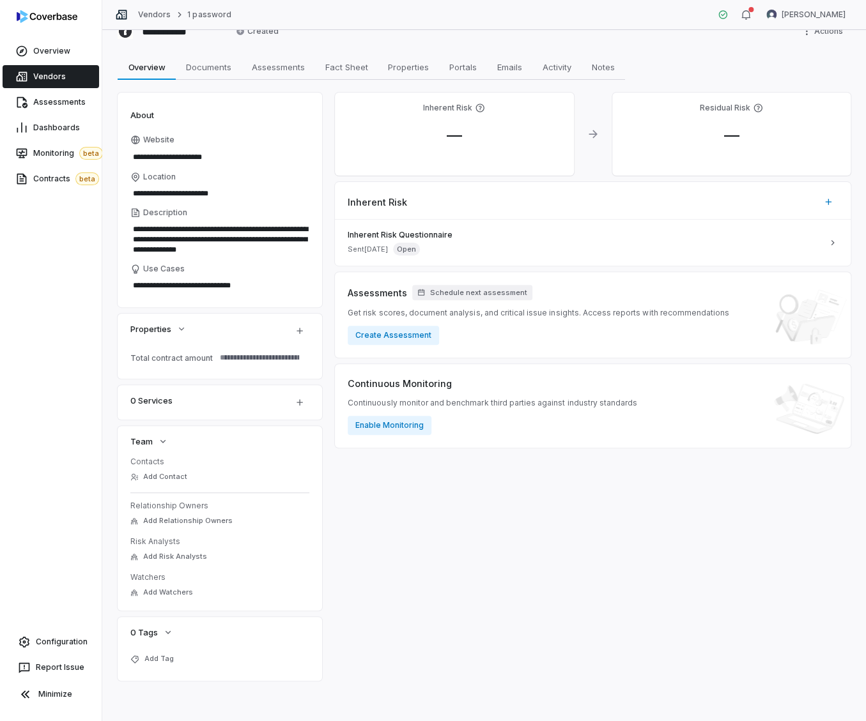
click at [82, 77] on link "Vendors" at bounding box center [51, 76] width 96 height 23
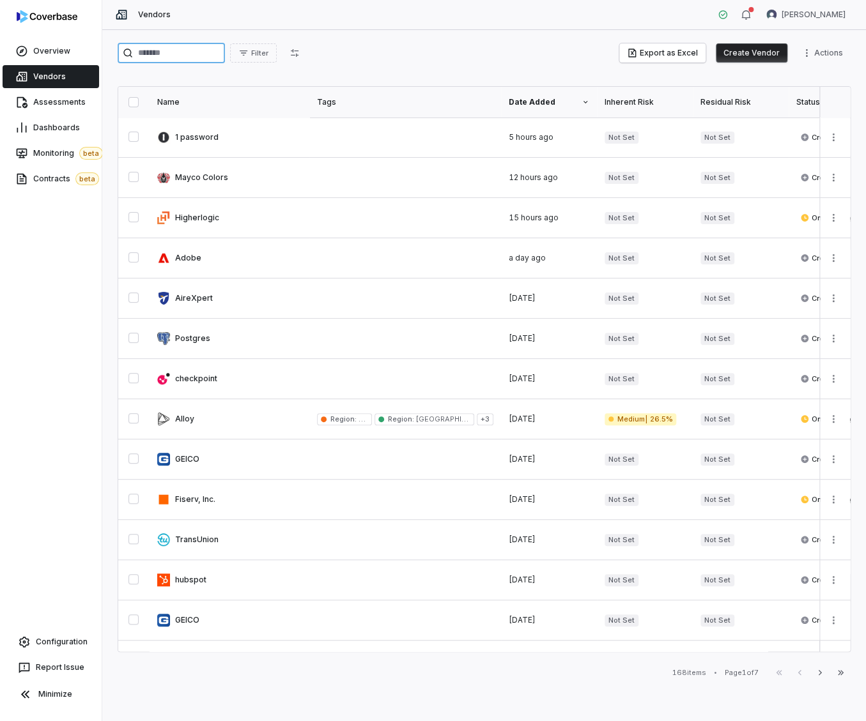
click at [194, 56] on input "search" at bounding box center [171, 53] width 107 height 20
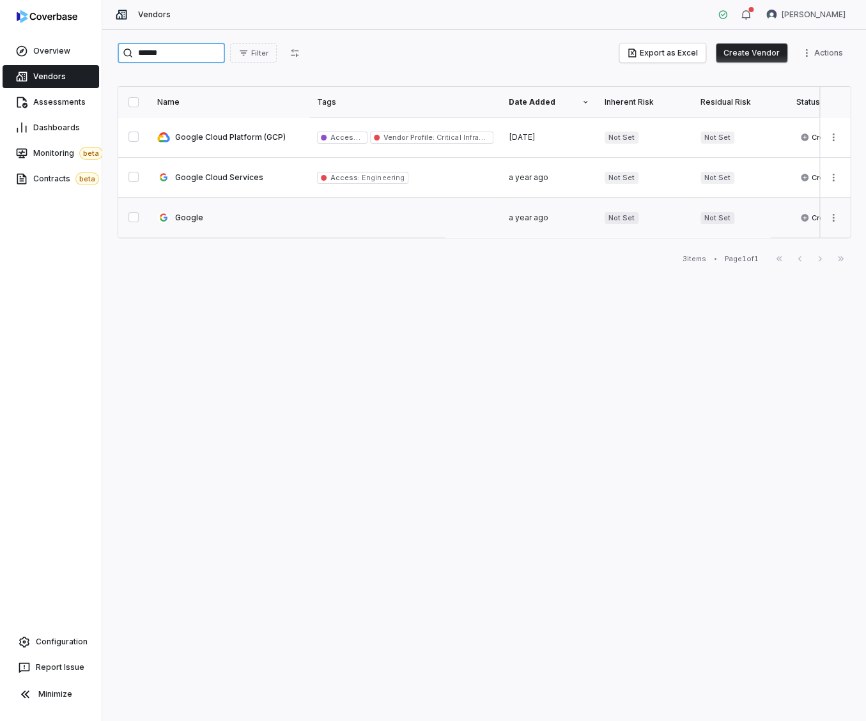
type input "******"
click at [197, 217] on link at bounding box center [229, 218] width 160 height 40
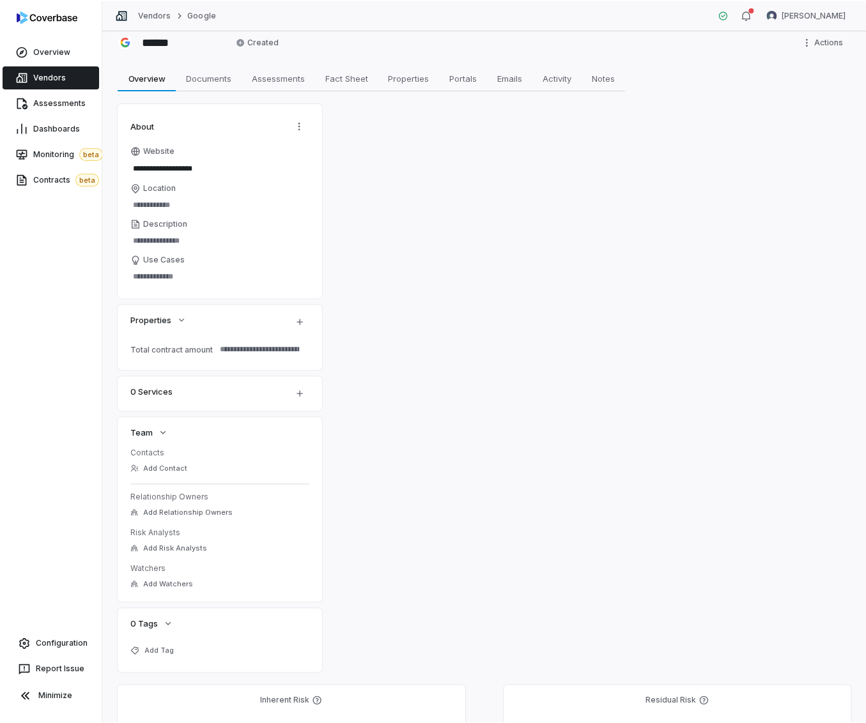
scroll to position [568, 0]
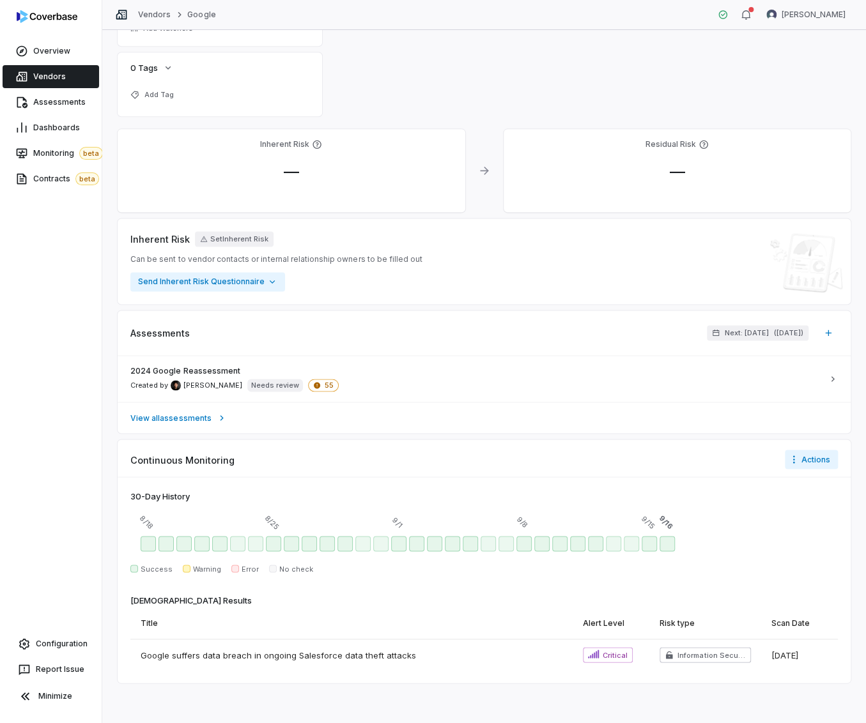
type textarea "*"
click at [774, 463] on div "Continuous Monitoring Actions" at bounding box center [484, 452] width 733 height 29
click at [787, 458] on html "**********" at bounding box center [433, 360] width 866 height 721
click at [789, 489] on div "Configure notifications" at bounding box center [801, 485] width 107 height 20
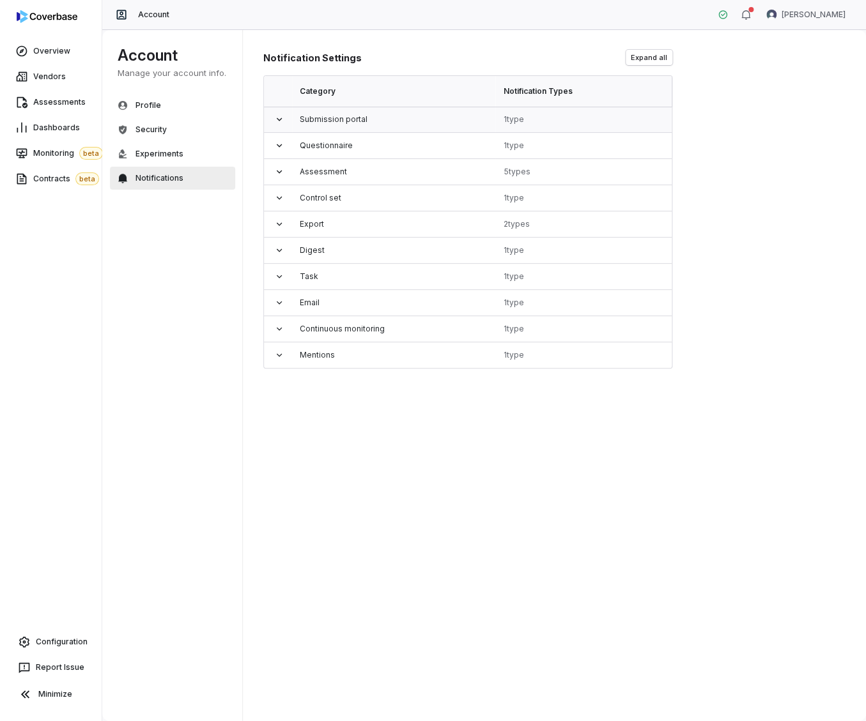
click at [363, 123] on div "Submission portal" at bounding box center [394, 119] width 188 height 10
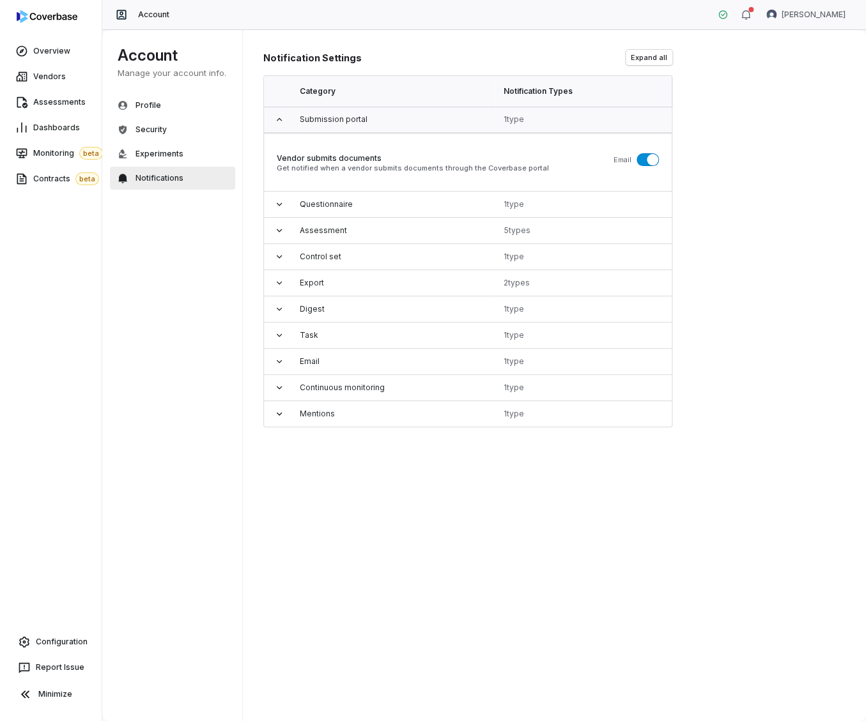
click at [363, 123] on div "Submission portal" at bounding box center [394, 119] width 188 height 10
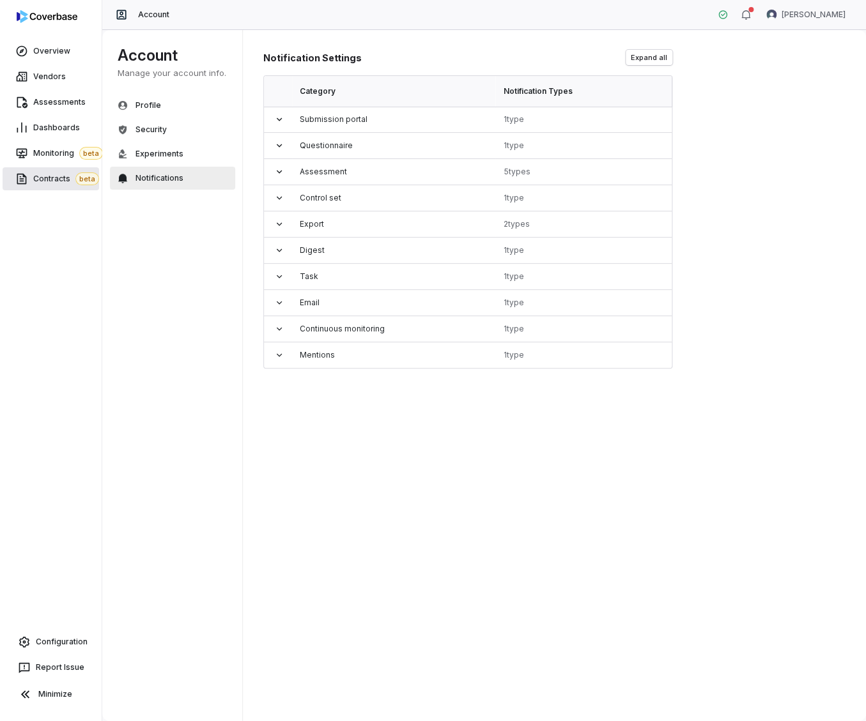
click at [60, 177] on span "Contracts beta" at bounding box center [66, 178] width 66 height 13
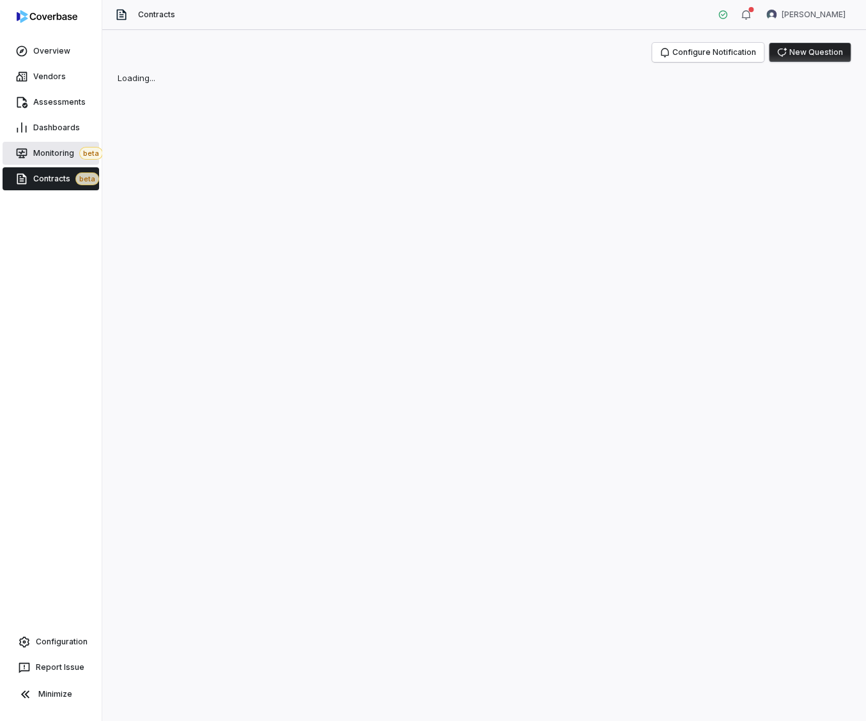
click at [53, 150] on span "Monitoring beta" at bounding box center [68, 153] width 70 height 13
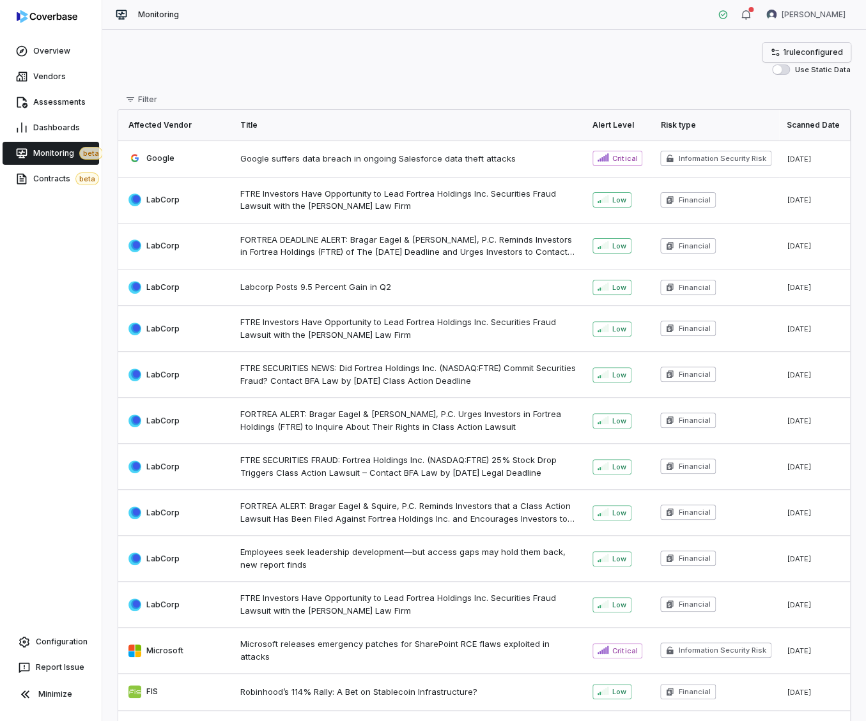
click at [810, 57] on link "1 rule configured" at bounding box center [806, 52] width 88 height 19
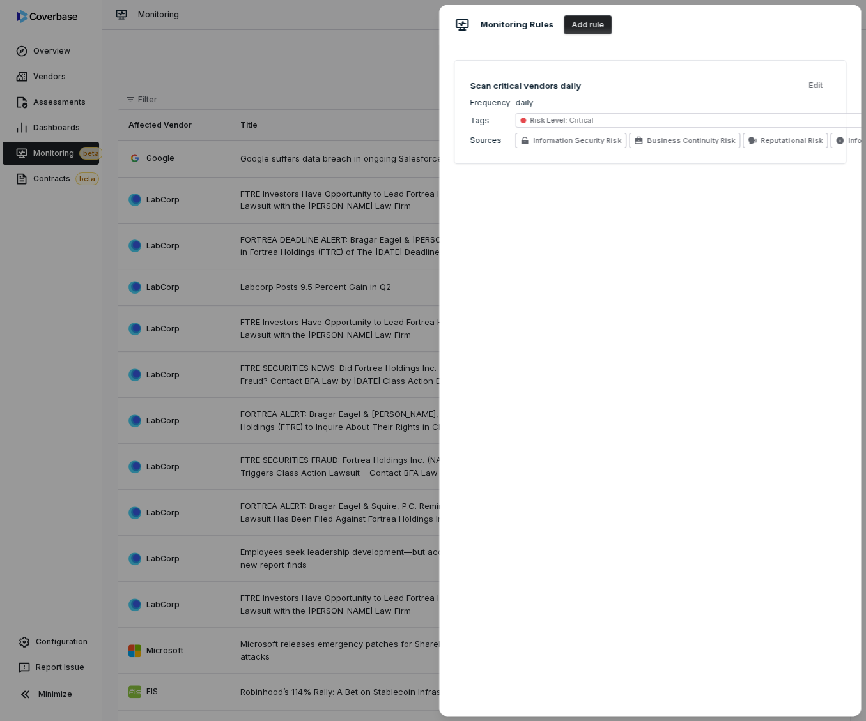
click at [333, 137] on div "Monitoring Rules Add rule Scan critical vendors daily Edit Frequency daily Tags…" at bounding box center [433, 360] width 866 height 721
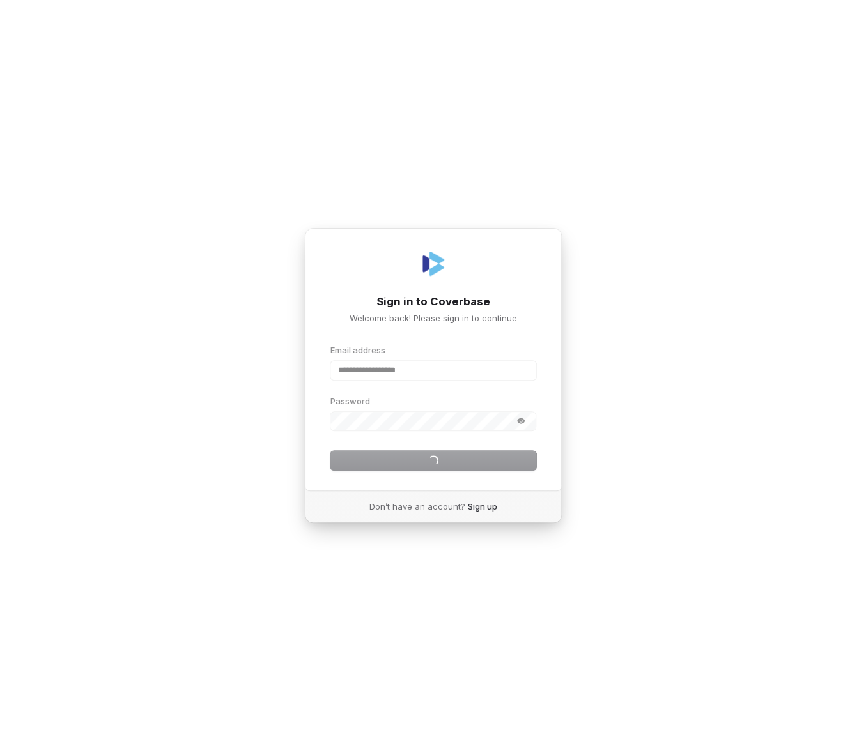
type input "**********"
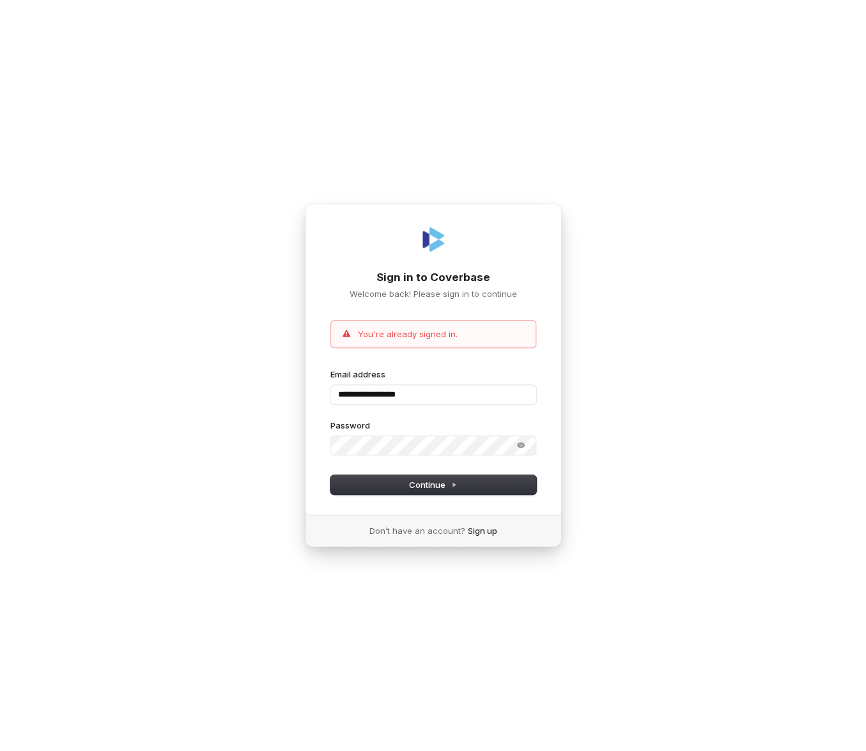
click at [484, 191] on div "**********" at bounding box center [433, 375] width 866 height 751
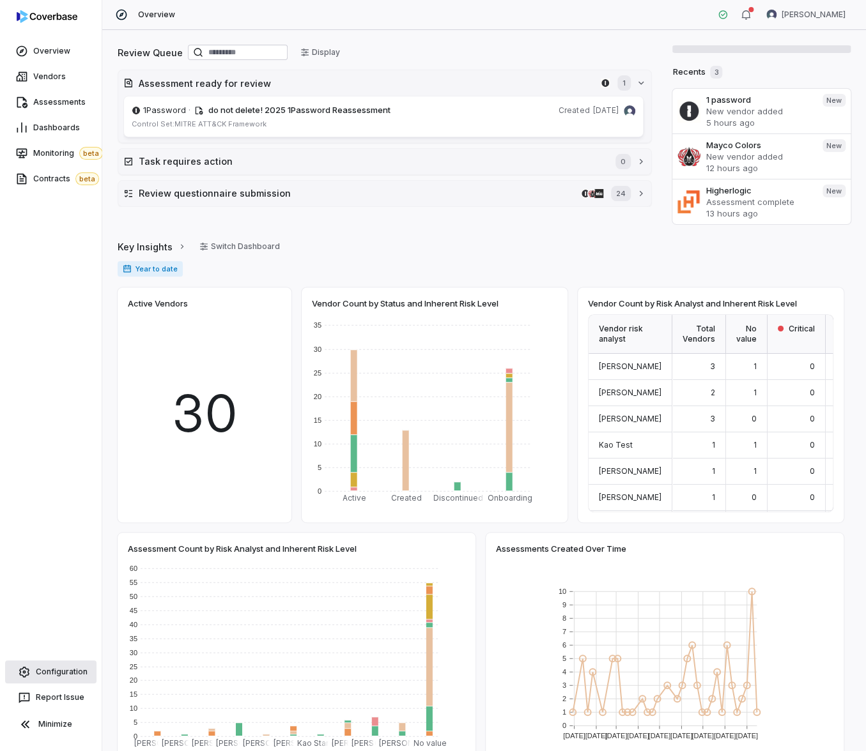
click at [53, 666] on link "Configuration" at bounding box center [50, 672] width 91 height 23
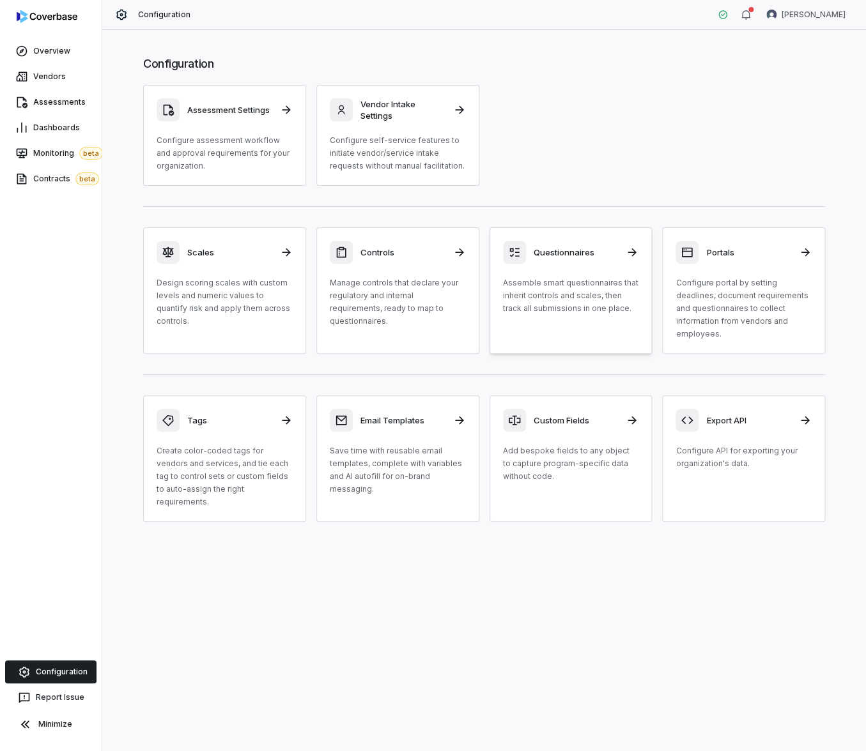
click at [562, 287] on p "Assemble smart questionnaires that inherit controls and scales, then track all …" at bounding box center [571, 296] width 136 height 38
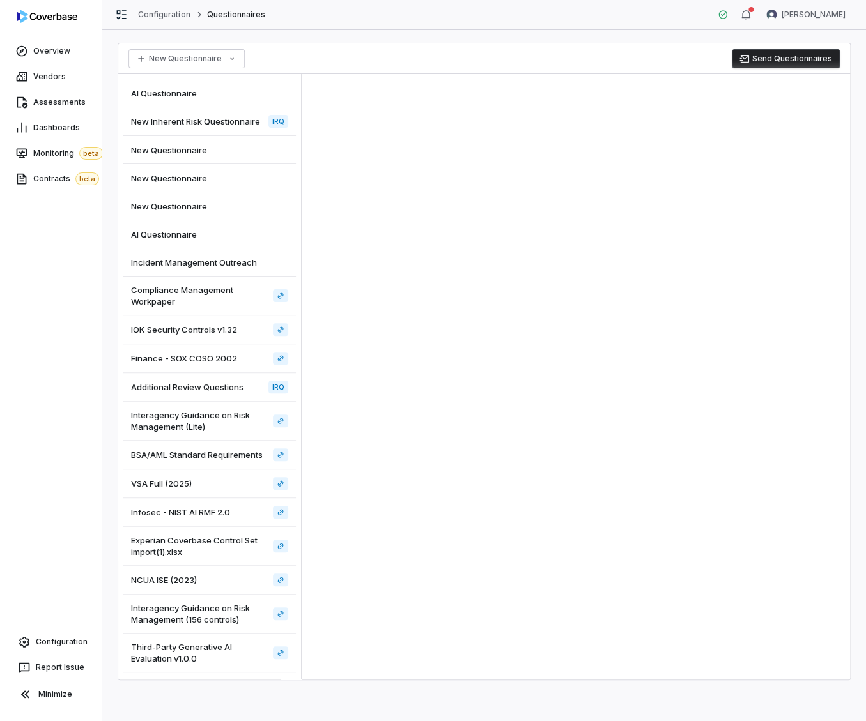
click at [234, 293] on div "Compliance Management Workpaper" at bounding box center [209, 296] width 172 height 39
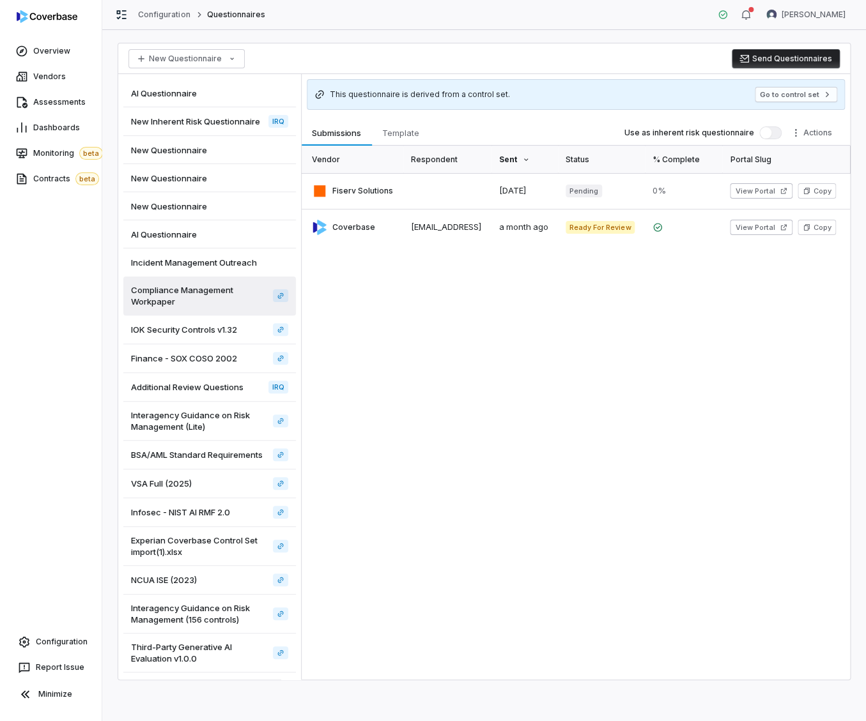
click at [412, 119] on div "This questionnaire is derived from a control set. Go to control set Submissions…" at bounding box center [576, 377] width 548 height 606
click at [411, 134] on span "Template" at bounding box center [400, 133] width 47 height 17
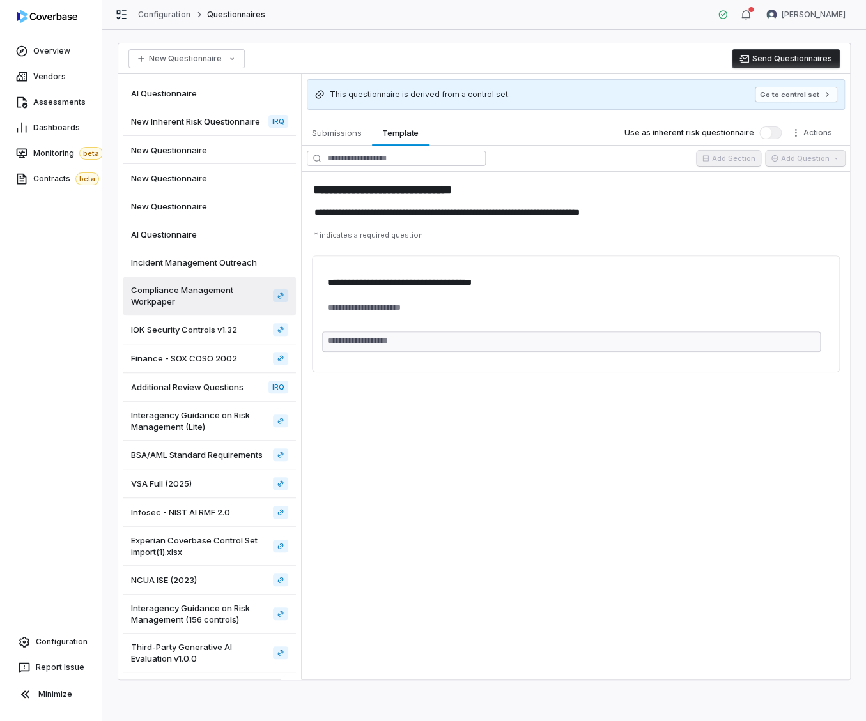
click at [220, 334] on span "IOK Security Controls v1.32" at bounding box center [184, 329] width 106 height 11
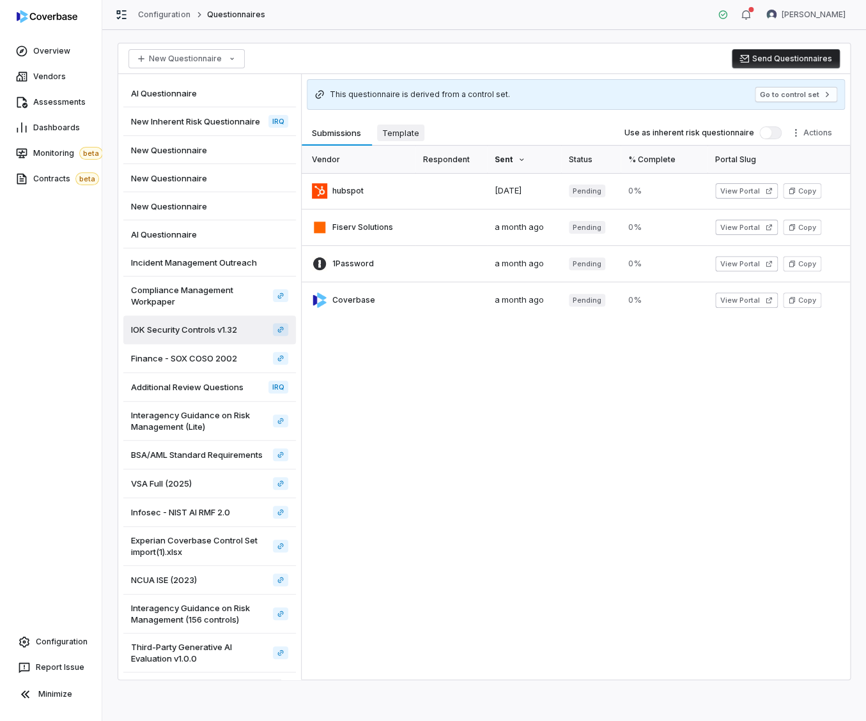
click at [420, 134] on span "Template" at bounding box center [400, 133] width 47 height 17
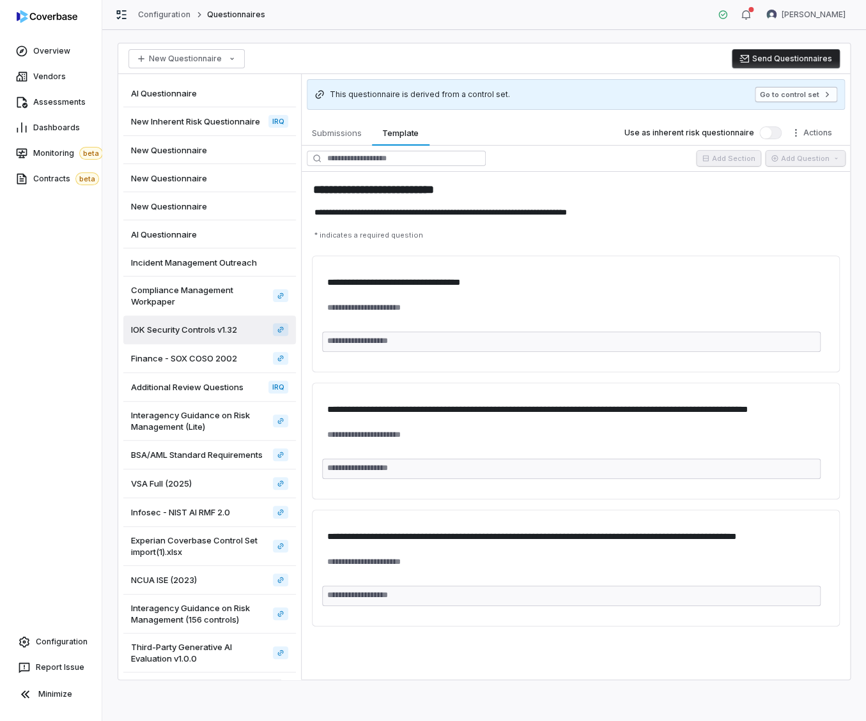
click at [779, 95] on button "Go to control set" at bounding box center [795, 94] width 82 height 15
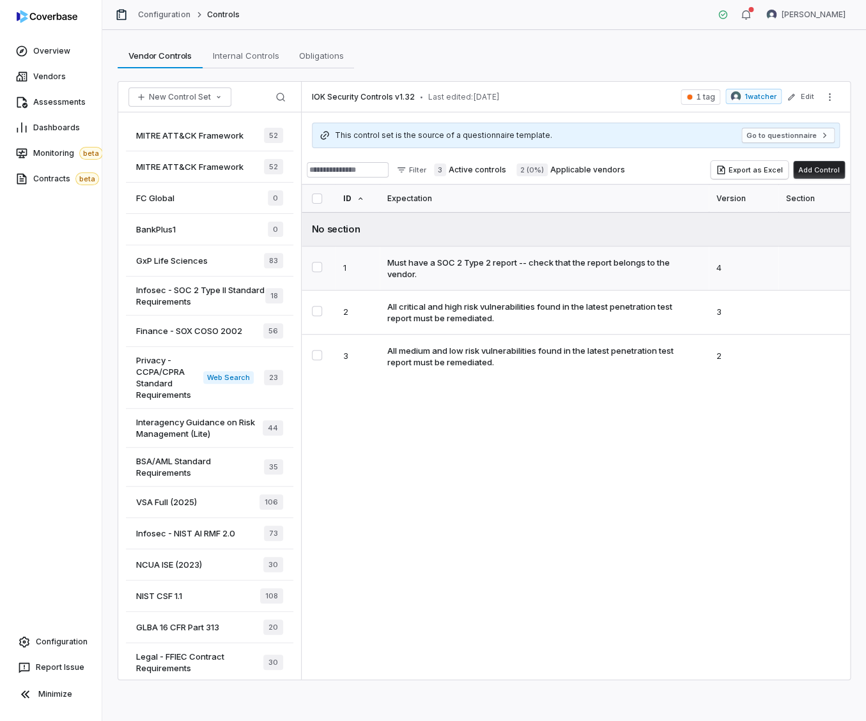
click at [513, 274] on div "Must have a SOC 2 Type 2 report -- check that the report belongs to the vendor." at bounding box center [541, 268] width 309 height 23
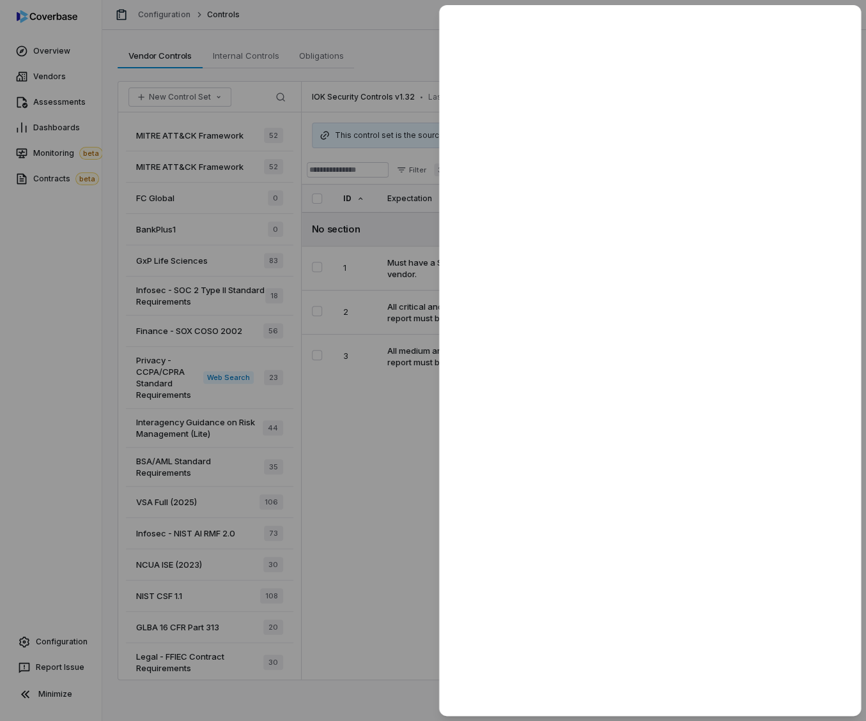
click at [399, 470] on div at bounding box center [433, 360] width 866 height 721
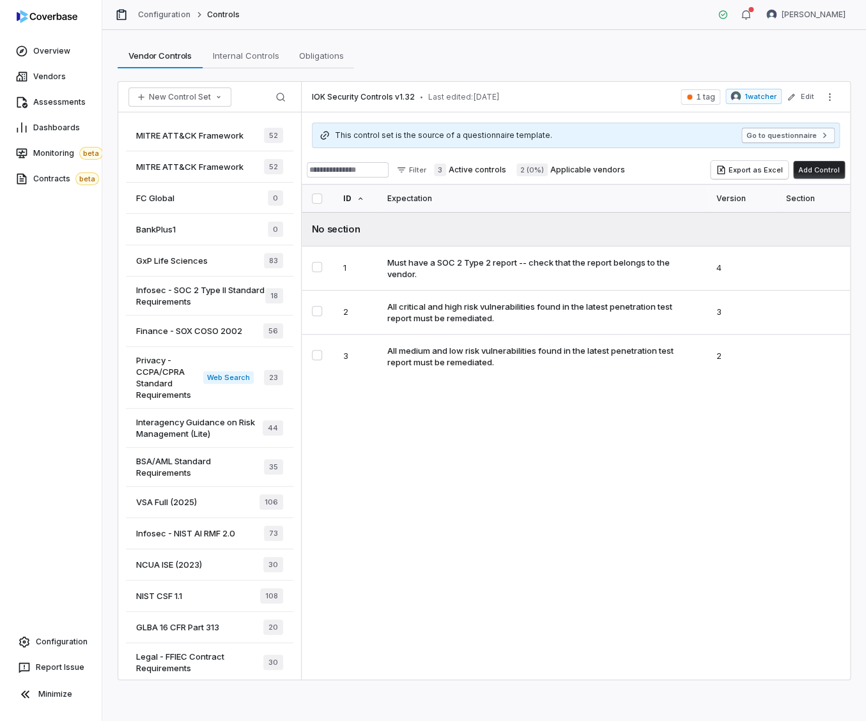
click at [758, 135] on button "Go to questionnaire" at bounding box center [787, 135] width 93 height 15
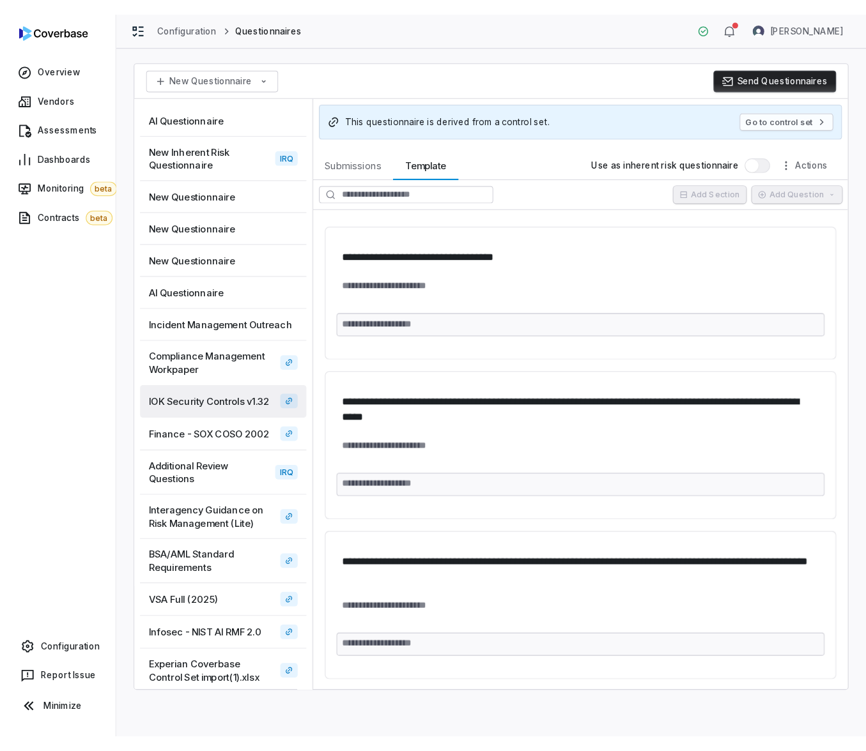
scroll to position [56, 0]
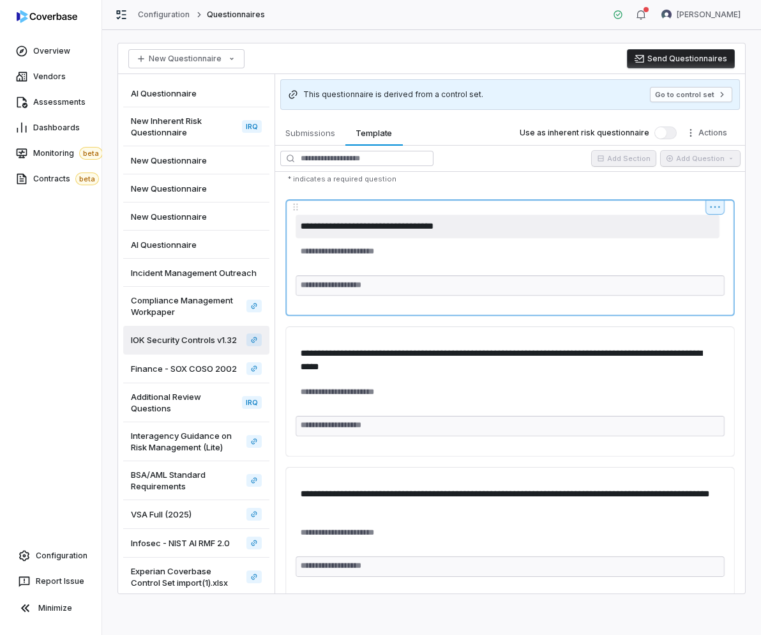
click at [397, 228] on textarea "**********" at bounding box center [508, 227] width 424 height 24
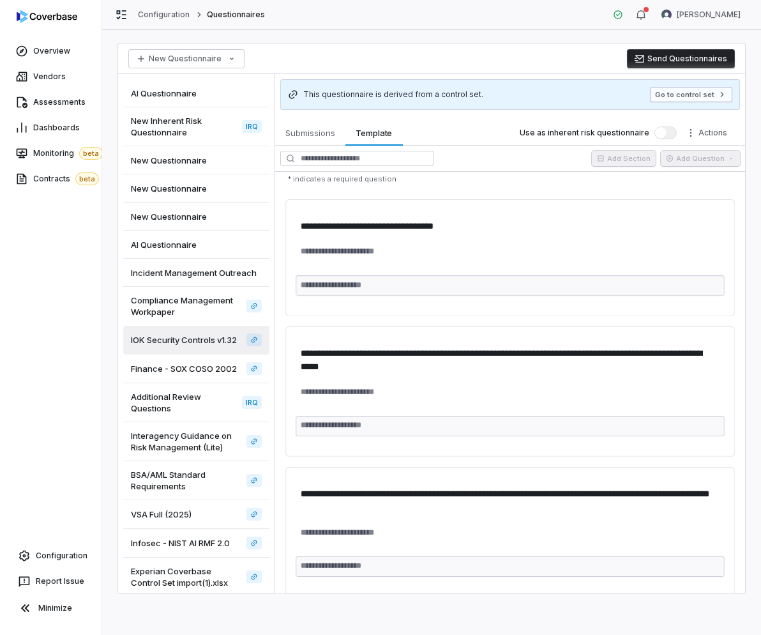
click at [681, 96] on button "Go to control set" at bounding box center [691, 94] width 82 height 15
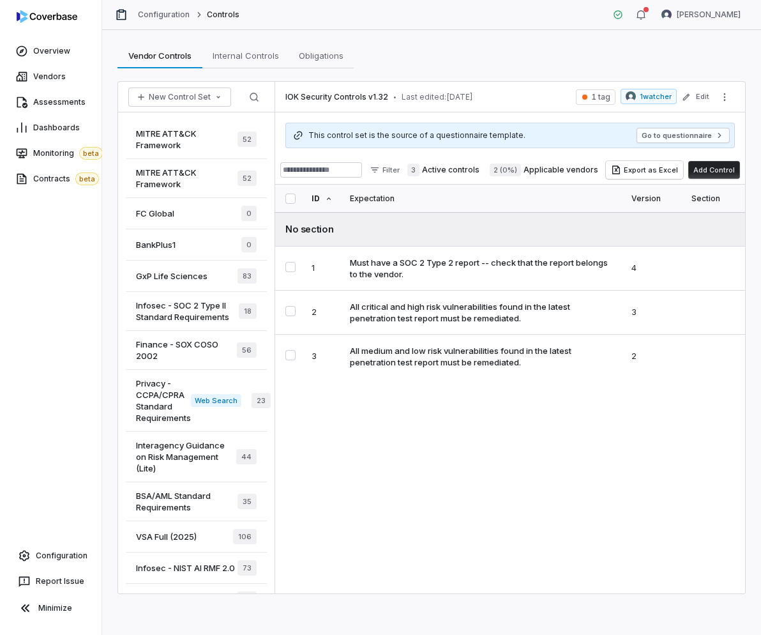
click at [690, 146] on div "This control set is the source of a questionnaire template. Go to questionnaire" at bounding box center [511, 136] width 447 height 26
click at [682, 135] on button "Go to questionnaire" at bounding box center [683, 135] width 93 height 15
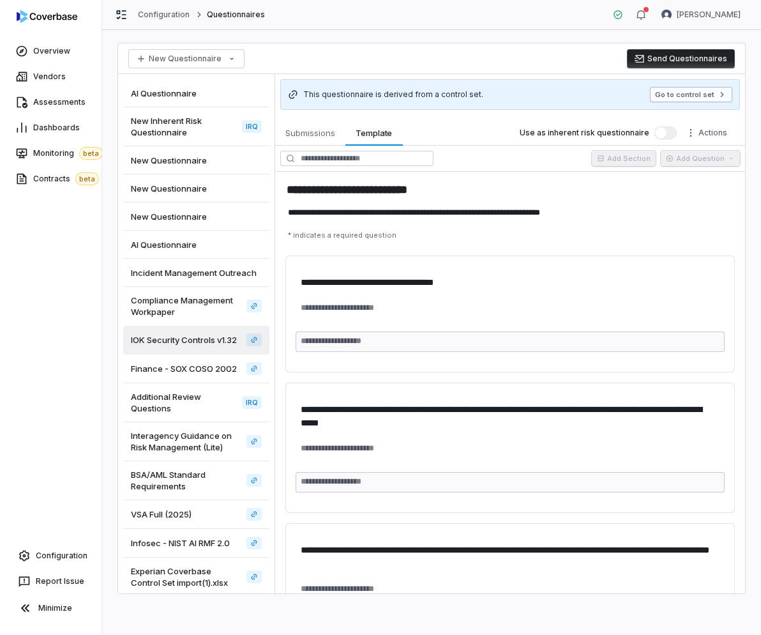
click at [714, 96] on button "Go to control set" at bounding box center [691, 94] width 82 height 15
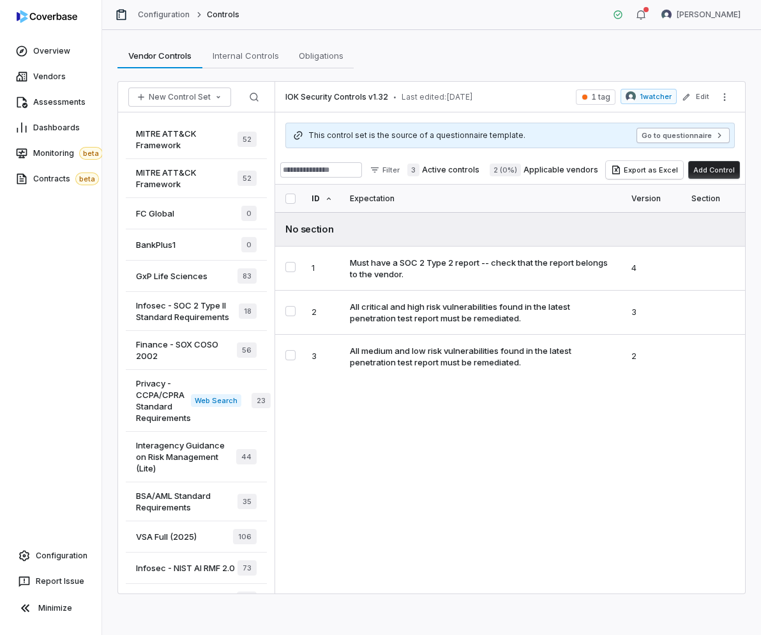
click at [680, 136] on button "Go to questionnaire" at bounding box center [683, 135] width 93 height 15
type textarea "*"
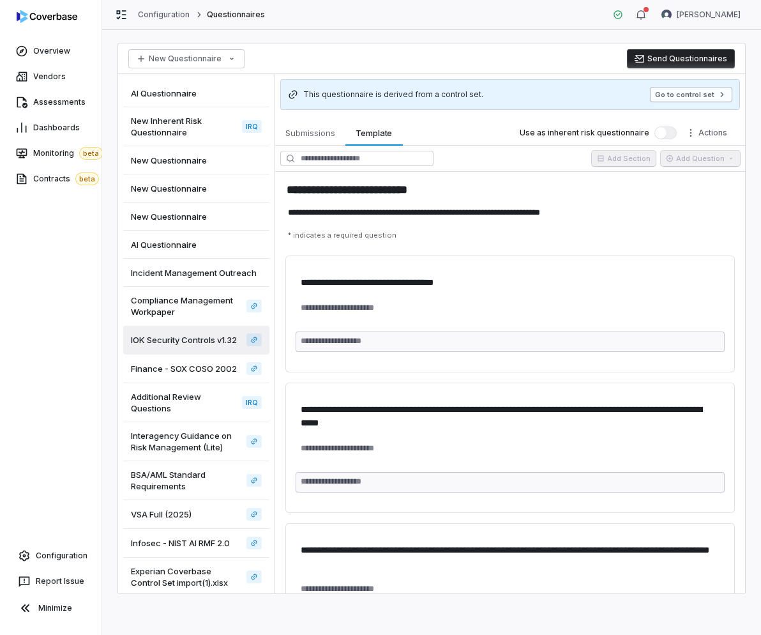
click at [687, 98] on button "Go to control set" at bounding box center [691, 94] width 82 height 15
